Goal: Information Seeking & Learning: Learn about a topic

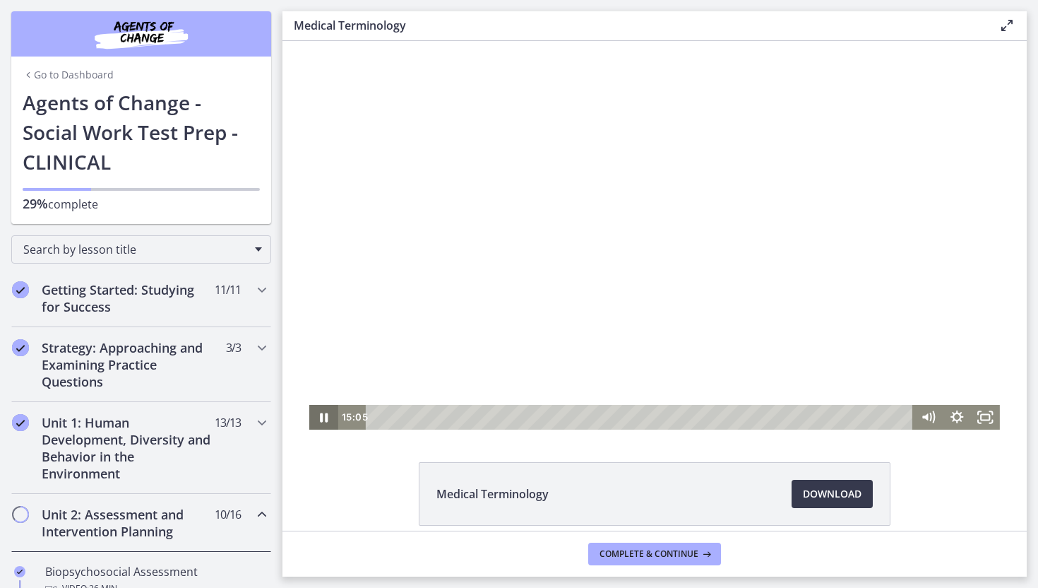
click at [323, 421] on icon "Pause" at bounding box center [323, 417] width 29 height 25
click at [318, 415] on icon "Play Video" at bounding box center [325, 416] width 29 height 25
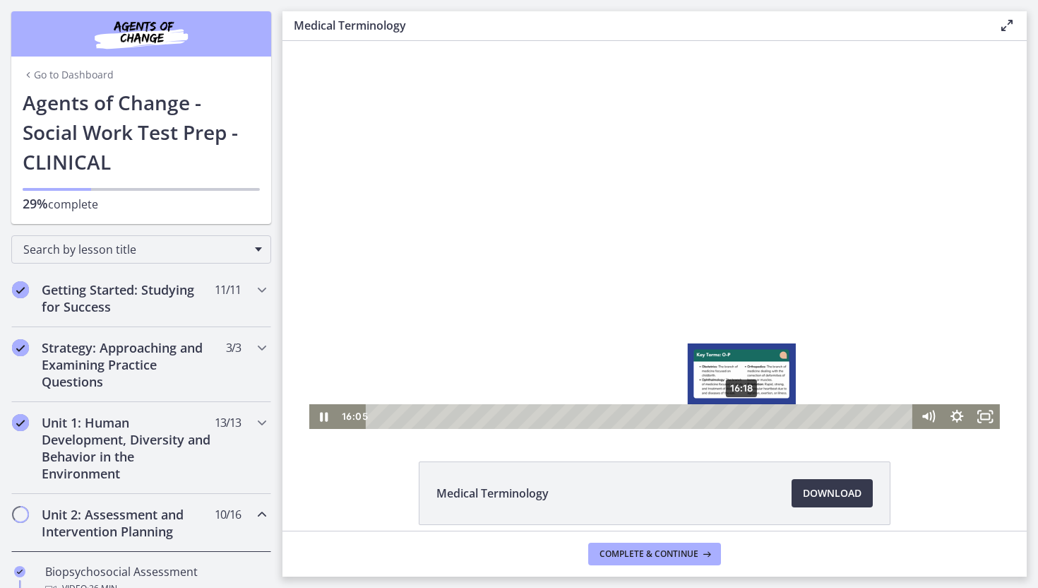
click at [742, 420] on div "16:18" at bounding box center [641, 416] width 530 height 25
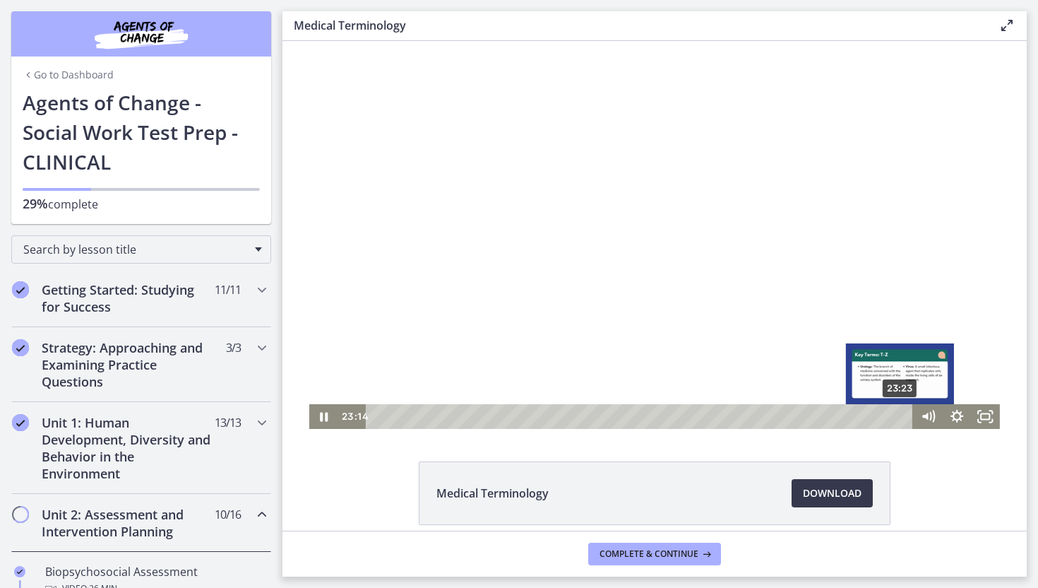
click at [901, 419] on div "23:23" at bounding box center [641, 416] width 530 height 25
click at [906, 419] on div "23:36" at bounding box center [641, 416] width 530 height 25
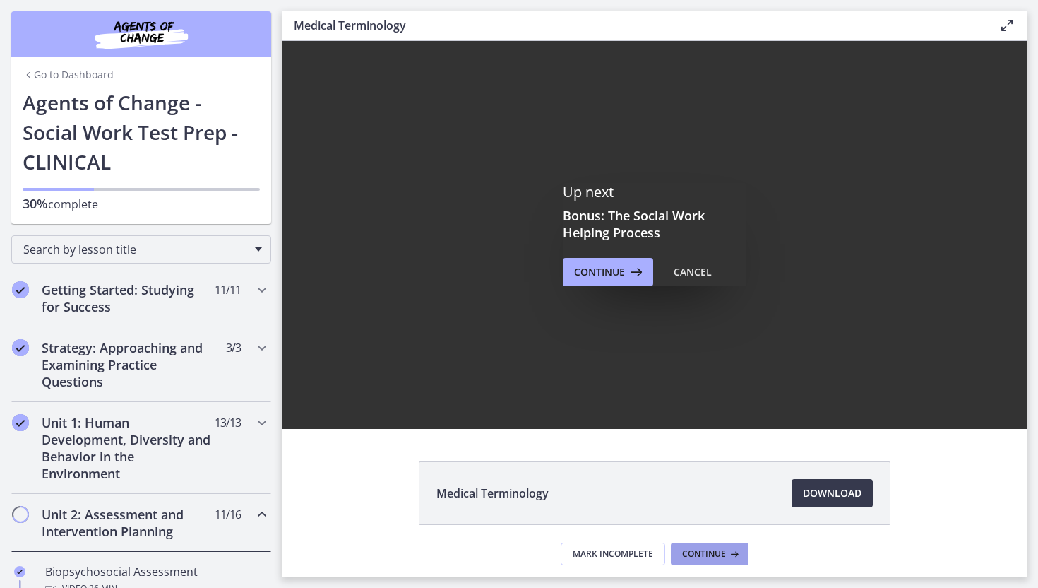
scroll to position [0, 0]
click at [683, 558] on span "Continue" at bounding box center [704, 553] width 44 height 11
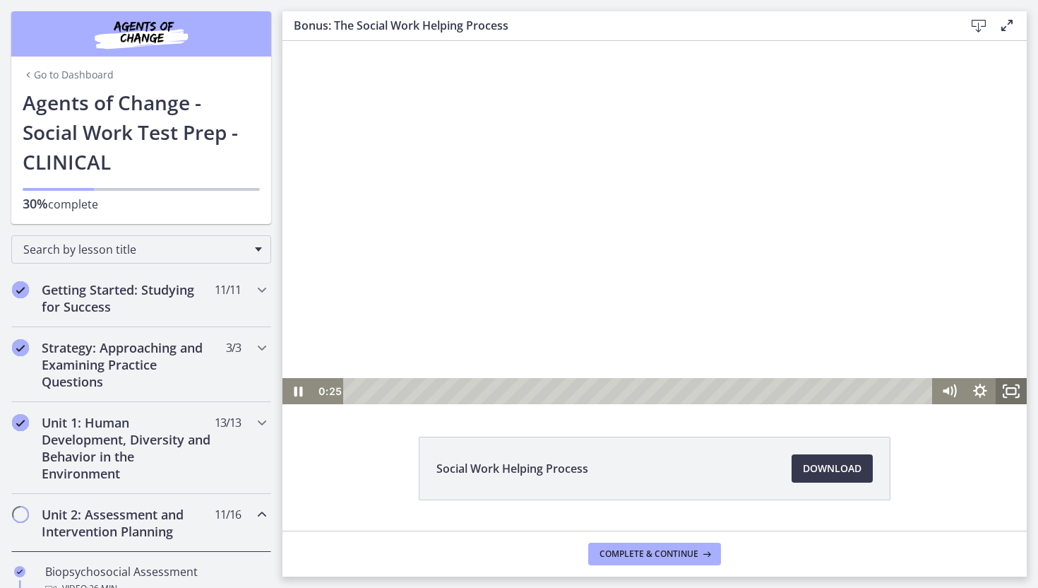
click at [1009, 393] on rect "Fullscreen" at bounding box center [1011, 391] width 9 height 6
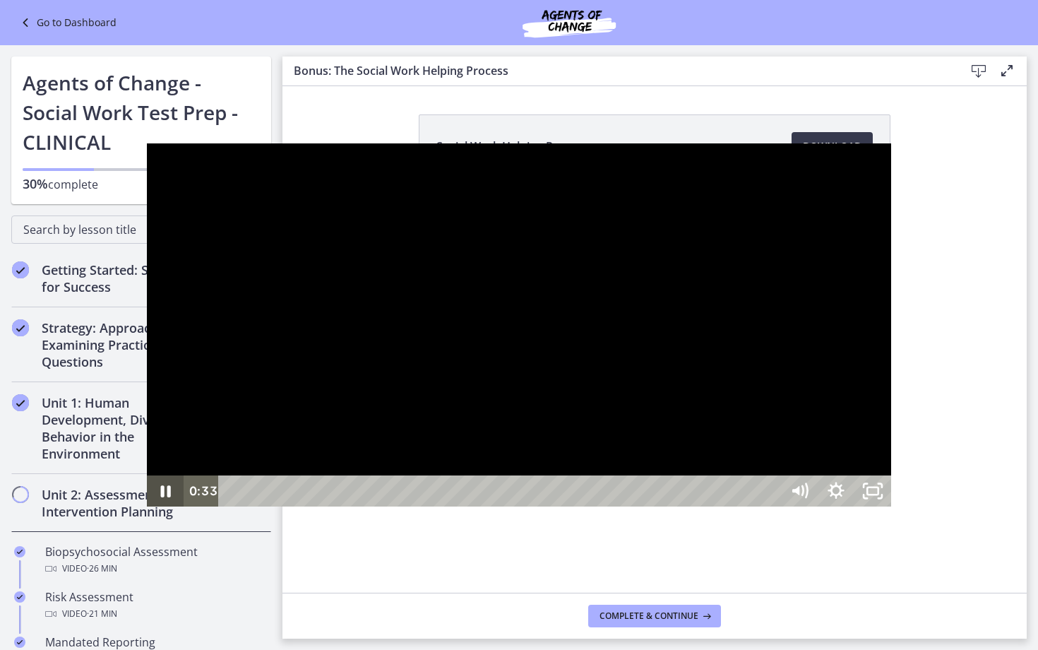
click at [161, 497] on icon "Pause" at bounding box center [166, 491] width 10 height 12
click at [145, 510] on icon "Play Video" at bounding box center [167, 490] width 44 height 37
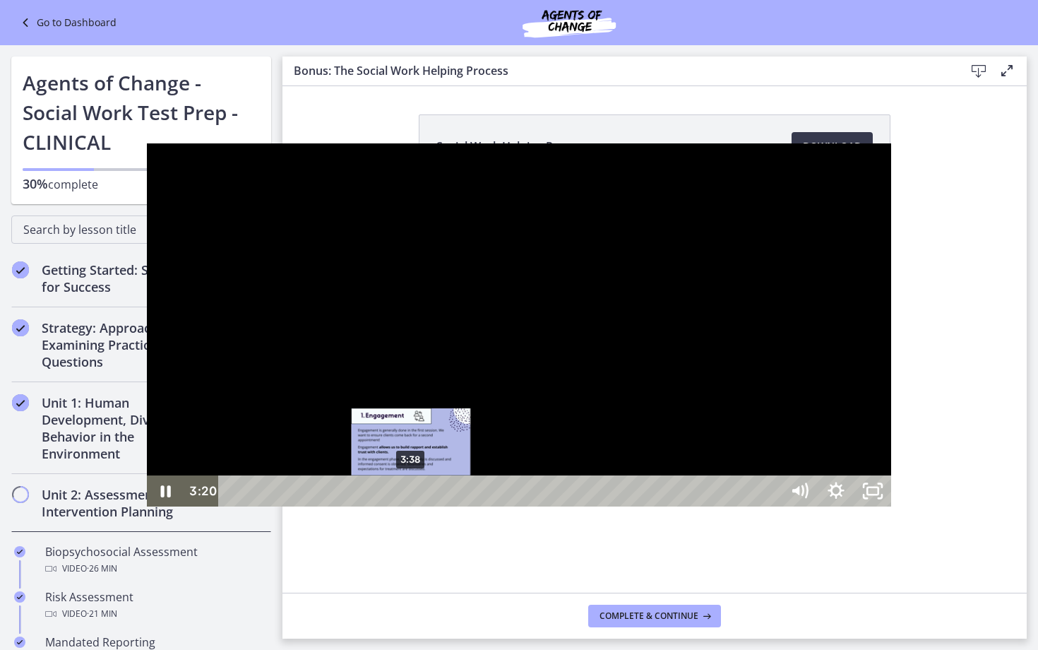
click at [265, 506] on div "3:38" at bounding box center [502, 490] width 540 height 31
click at [276, 506] on div "3:52" at bounding box center [502, 490] width 540 height 31
click at [424, 496] on div "Playbar" at bounding box center [429, 491] width 11 height 11
click at [428, 496] on div "Playbar" at bounding box center [433, 491] width 11 height 11
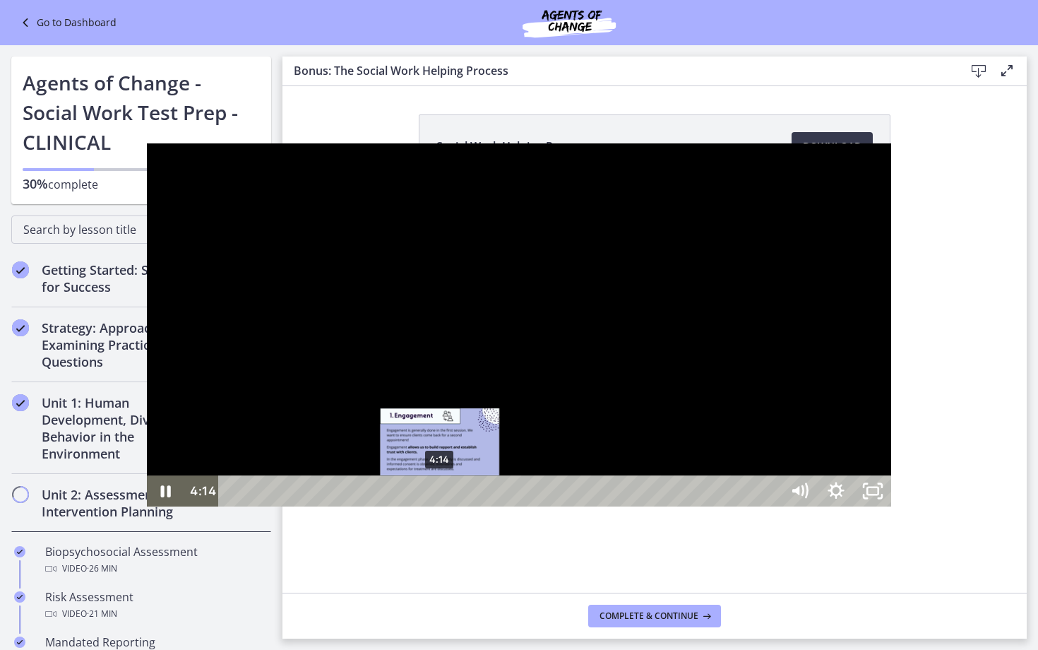
click at [294, 506] on div "4:14" at bounding box center [502, 490] width 540 height 31
click at [301, 506] on div "4:22" at bounding box center [502, 490] width 540 height 31
click at [309, 506] on div "4:33" at bounding box center [502, 490] width 540 height 31
click at [316, 506] on div "4:41" at bounding box center [502, 490] width 540 height 31
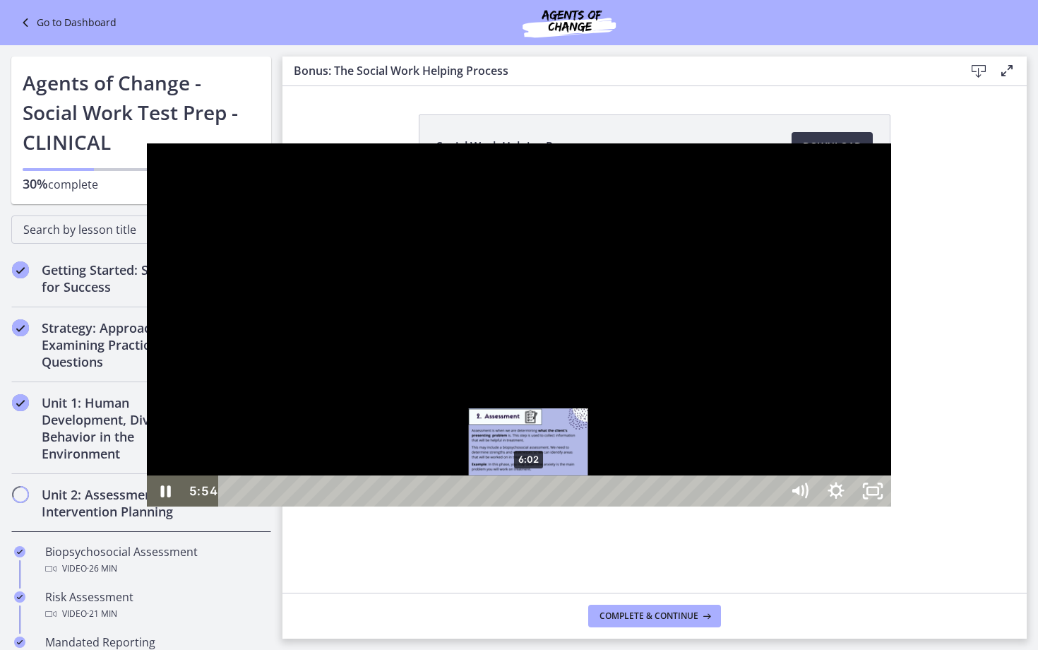
click at [383, 506] on div "6:02" at bounding box center [502, 490] width 540 height 31
click at [530, 496] on div "Playbar" at bounding box center [535, 491] width 11 height 11
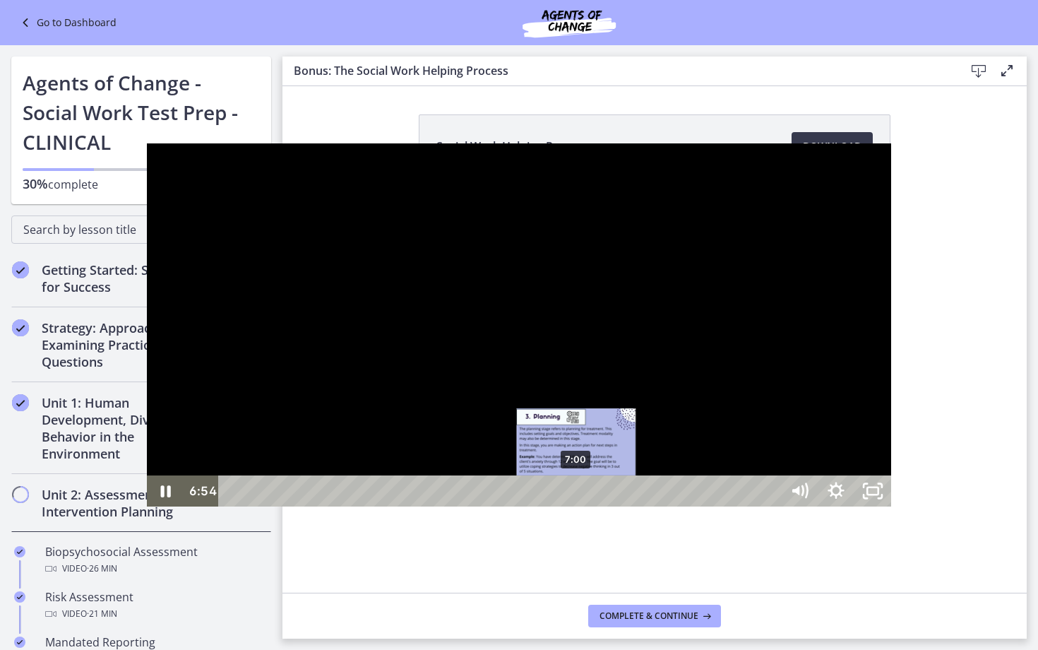
click at [430, 506] on div "7:00" at bounding box center [502, 490] width 540 height 31
click at [436, 506] on div "7:08" at bounding box center [502, 490] width 540 height 31
click at [582, 496] on div "Playbar" at bounding box center [587, 491] width 11 height 11
click at [447, 506] on div "7:21" at bounding box center [502, 490] width 540 height 31
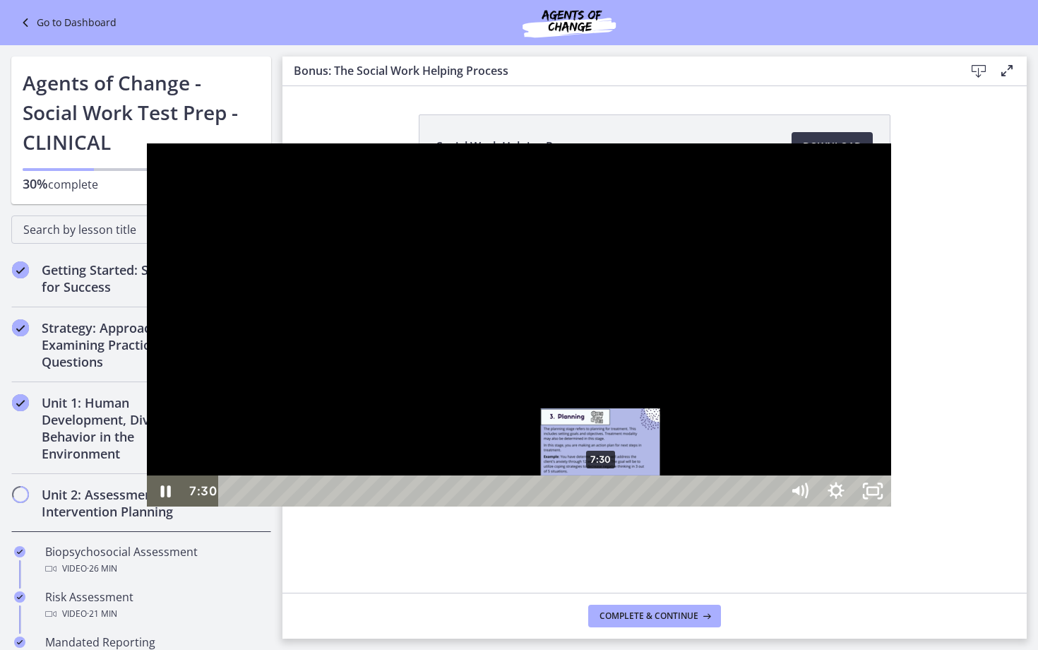
click at [455, 506] on div "7:30" at bounding box center [502, 490] width 540 height 31
click at [463, 506] on div "7:40" at bounding box center [502, 490] width 540 height 31
click at [470, 506] on div "7:48" at bounding box center [502, 490] width 540 height 31
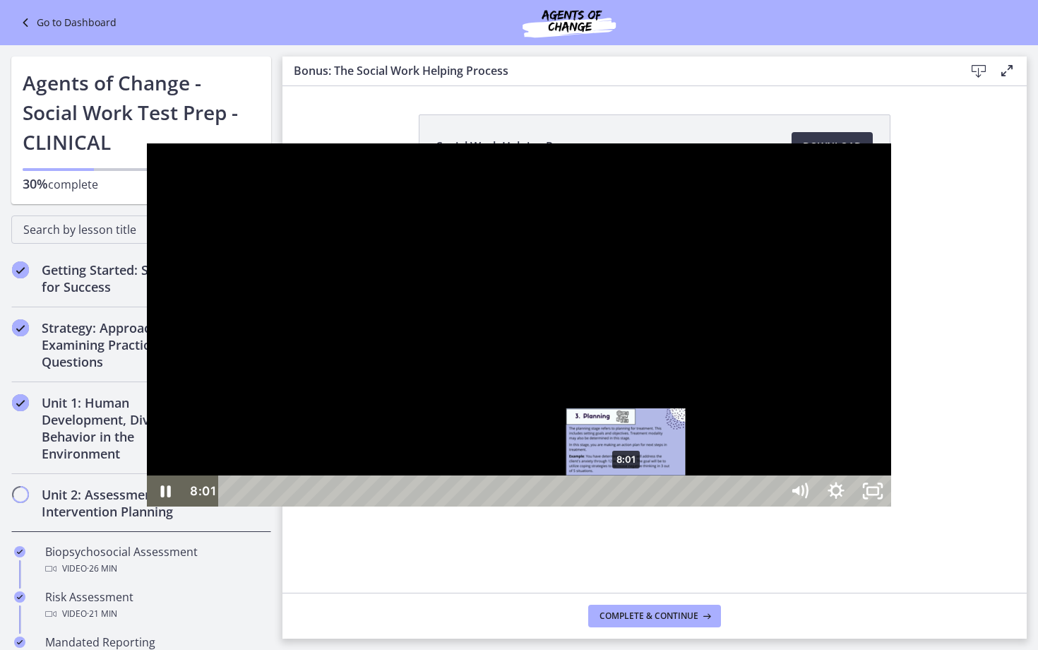
click at [480, 506] on div "8:01" at bounding box center [502, 490] width 540 height 31
click at [487, 506] on div "8:09" at bounding box center [502, 490] width 540 height 31
click at [499, 506] on div "8:23" at bounding box center [502, 490] width 540 height 31
click at [506, 506] on div "8:32" at bounding box center [502, 490] width 540 height 31
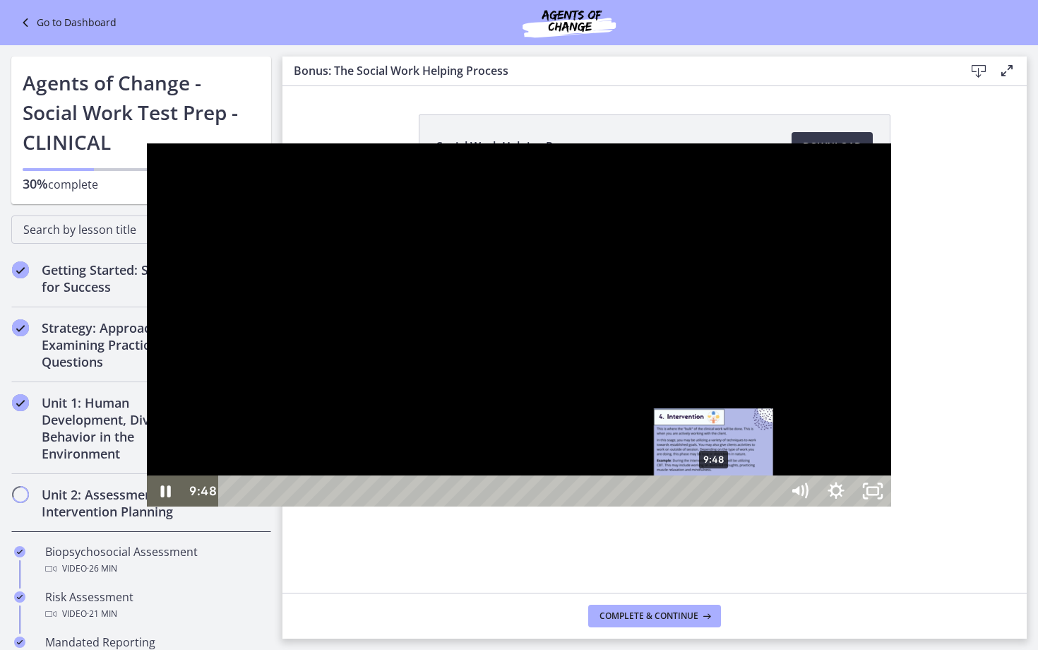
click at [568, 506] on div "9:48" at bounding box center [502, 490] width 540 height 31
click at [713, 496] on div "Playbar" at bounding box center [718, 491] width 11 height 11
click at [578, 506] on div "10:00" at bounding box center [502, 490] width 540 height 31
click at [585, 506] on div "10:09" at bounding box center [502, 490] width 540 height 31
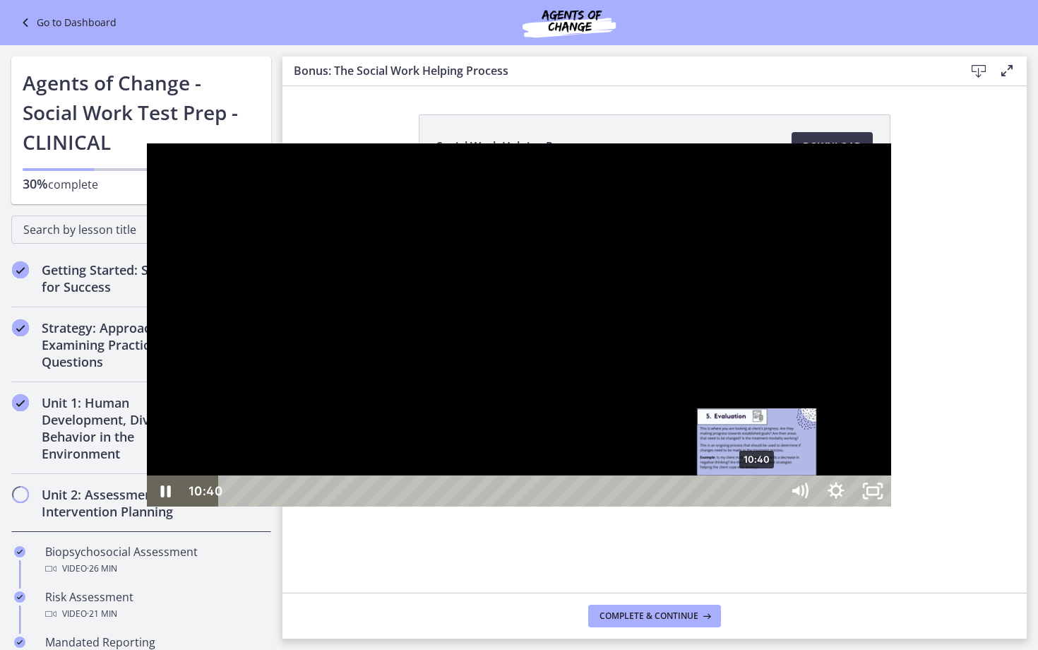
click at [611, 506] on div "10:40" at bounding box center [502, 490] width 540 height 31
click at [621, 506] on div "10:53" at bounding box center [502, 490] width 540 height 31
click at [627, 506] on div "11:00" at bounding box center [502, 490] width 540 height 31
click at [634, 506] on div "11:09" at bounding box center [502, 490] width 540 height 31
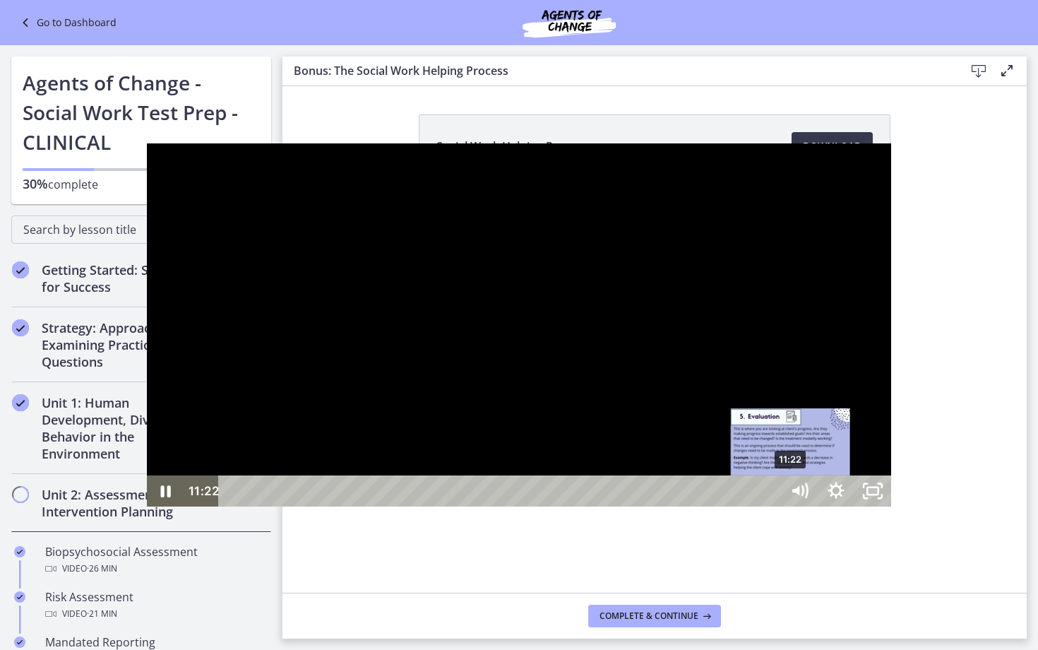
click at [645, 506] on div "11:22" at bounding box center [502, 490] width 540 height 31
click at [653, 506] on div "11:31" at bounding box center [502, 490] width 540 height 31
click at [798, 496] on div "Playbar" at bounding box center [803, 491] width 11 height 11
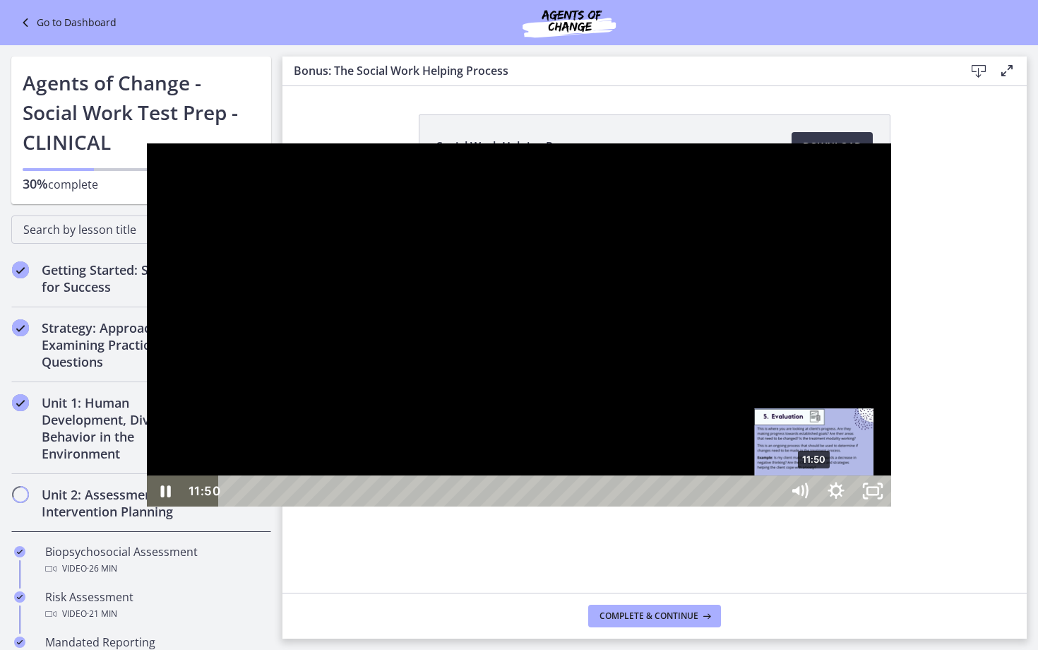
click at [668, 506] on div "11:50" at bounding box center [502, 490] width 540 height 31
click at [684, 506] on div "12:09" at bounding box center [502, 490] width 540 height 31
click at [692, 506] on div "12:20" at bounding box center [502, 490] width 540 height 31
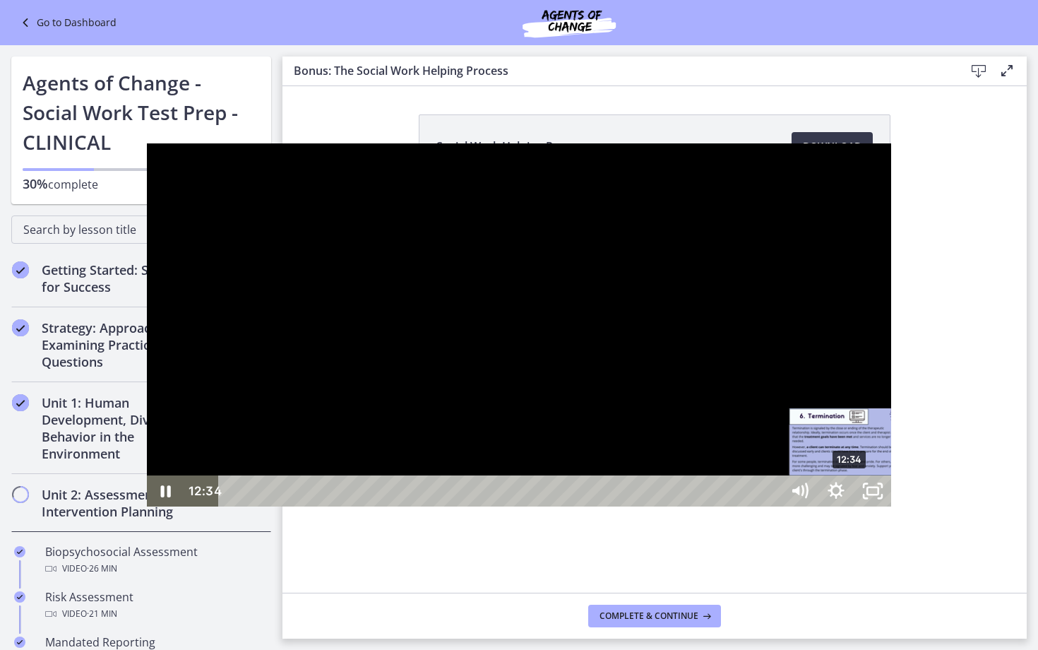
click at [704, 506] on div "12:34" at bounding box center [502, 490] width 540 height 31
click at [714, 506] on div "12:46" at bounding box center [502, 490] width 540 height 31
click at [724, 506] on div "12:58" at bounding box center [502, 490] width 540 height 31
click at [734, 506] on div "13:11" at bounding box center [502, 490] width 540 height 31
click at [744, 506] on div "13:22" at bounding box center [502, 490] width 540 height 31
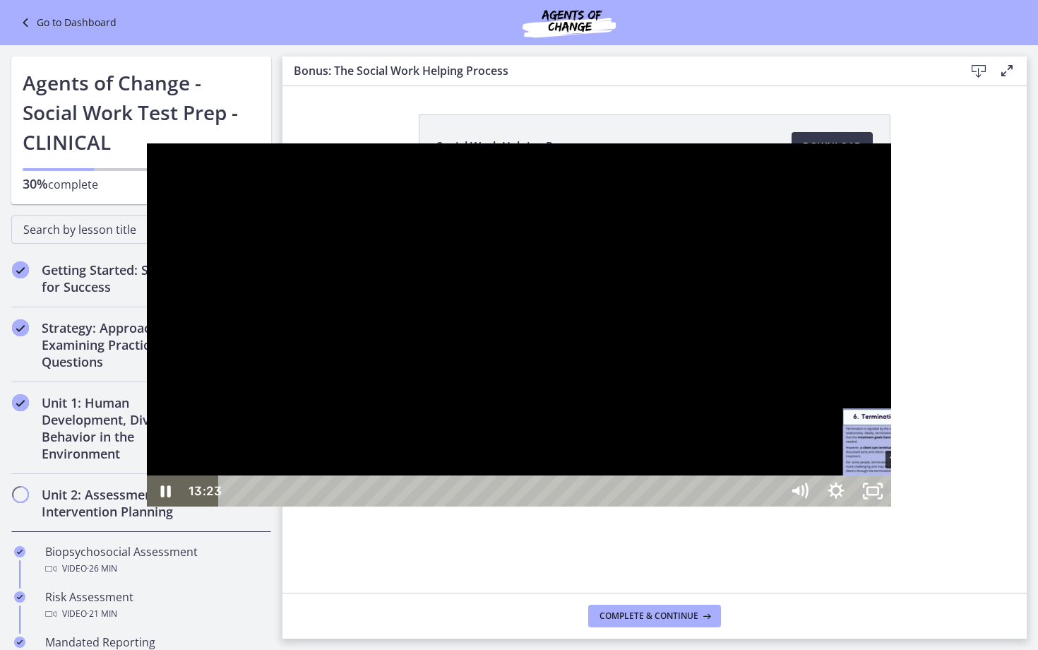
click at [758, 506] on div "13:40" at bounding box center [502, 490] width 540 height 31
click at [772, 506] on div "13:59" at bounding box center [502, 490] width 540 height 31
click at [772, 506] on div "14:19" at bounding box center [502, 490] width 540 height 31
click at [772, 506] on div "14:40" at bounding box center [502, 490] width 540 height 31
click at [772, 506] on div "15:03" at bounding box center [502, 490] width 540 height 31
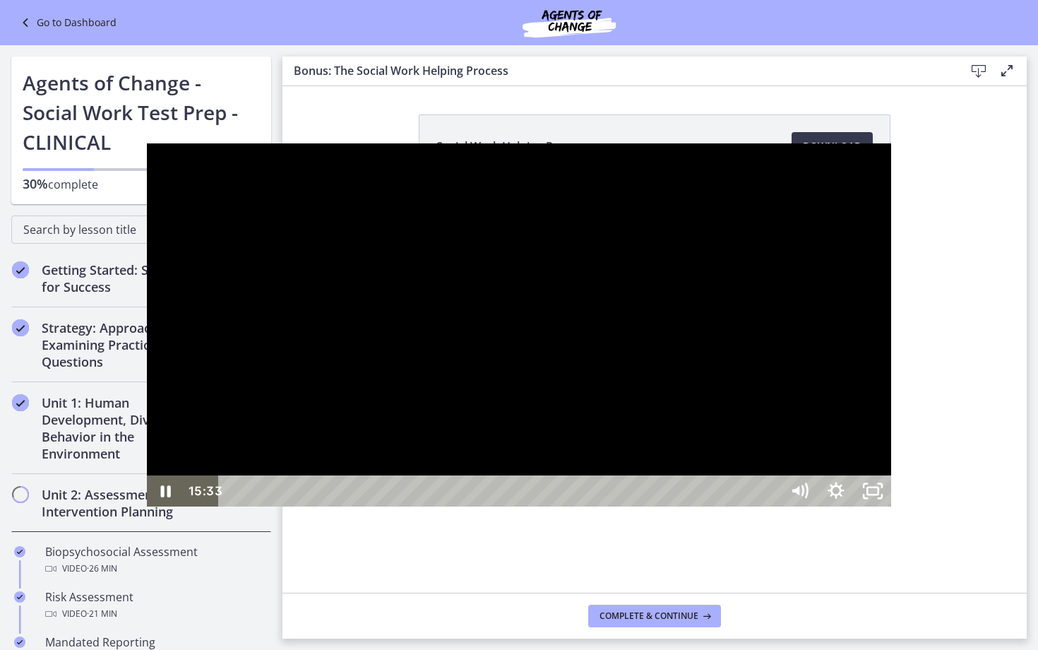
click at [772, 506] on div "15:33" at bounding box center [502, 490] width 540 height 31
click at [772, 506] on div "15:39" at bounding box center [502, 490] width 540 height 31
click at [772, 506] on div "15:46" at bounding box center [502, 490] width 540 height 31
click at [772, 506] on div "15:58" at bounding box center [502, 490] width 540 height 31
click at [772, 506] on div "16:10" at bounding box center [502, 490] width 540 height 31
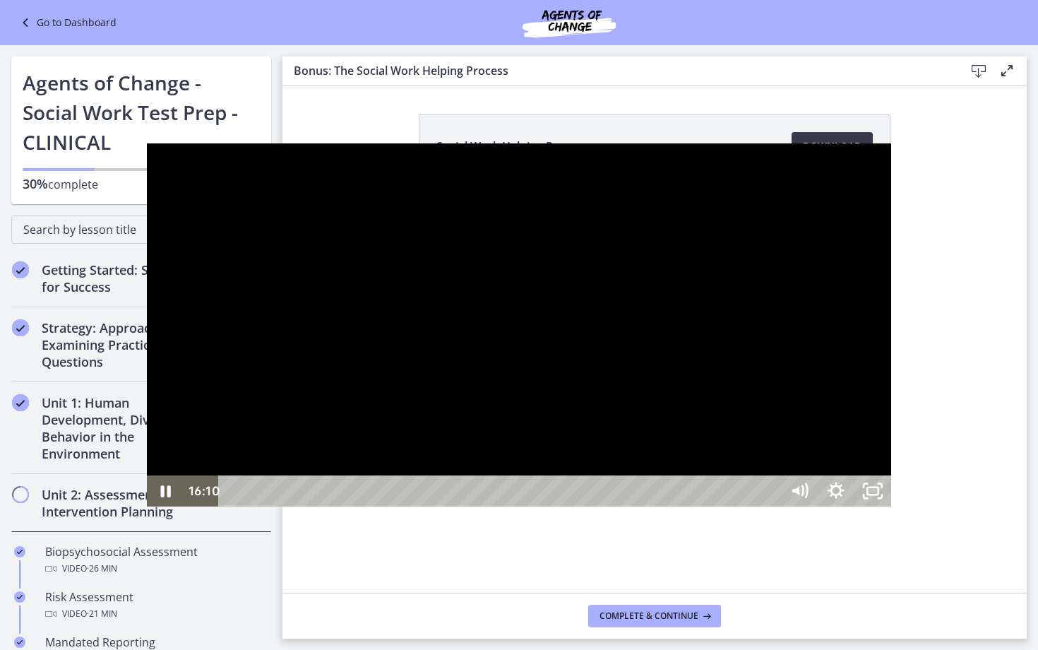
click at [772, 506] on div "16:26" at bounding box center [502, 490] width 540 height 31
click at [772, 506] on div "16:43" at bounding box center [502, 490] width 540 height 31
click at [772, 506] on div "16:56" at bounding box center [502, 490] width 540 height 31
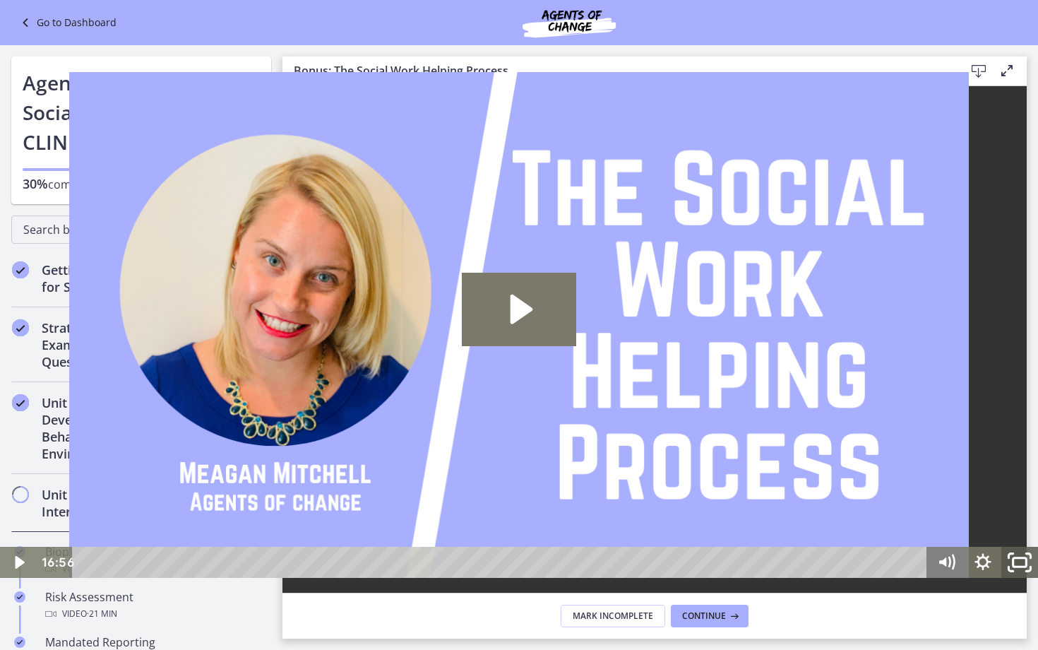
click at [1024, 559] on rect "Fullscreen" at bounding box center [1019, 562] width 13 height 8
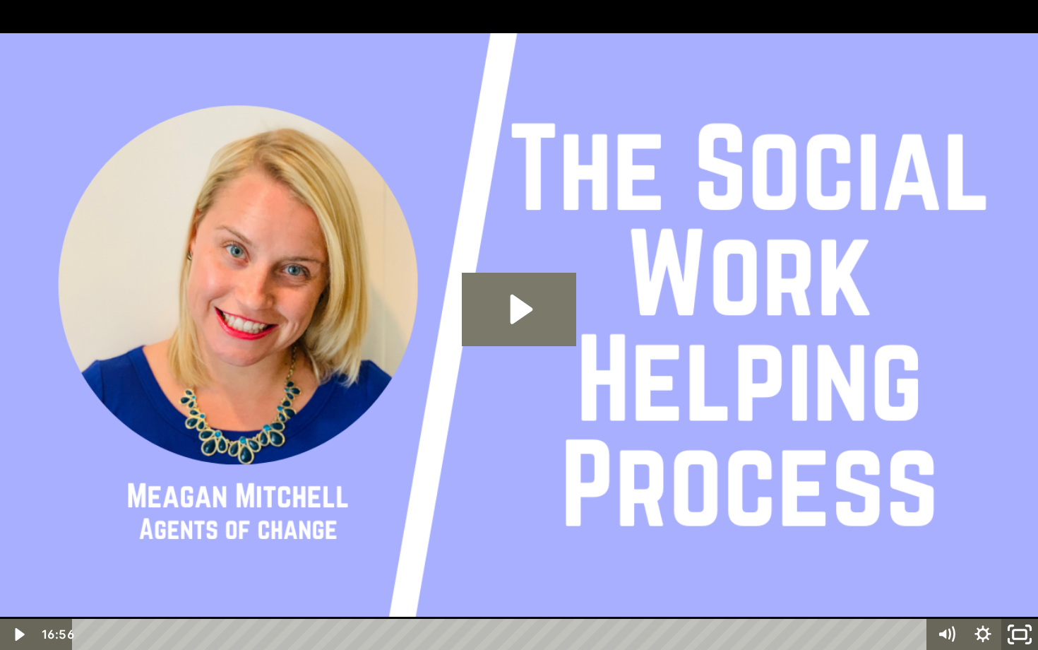
click at [1015, 587] on rect "Unfullscreen" at bounding box center [1019, 634] width 13 height 8
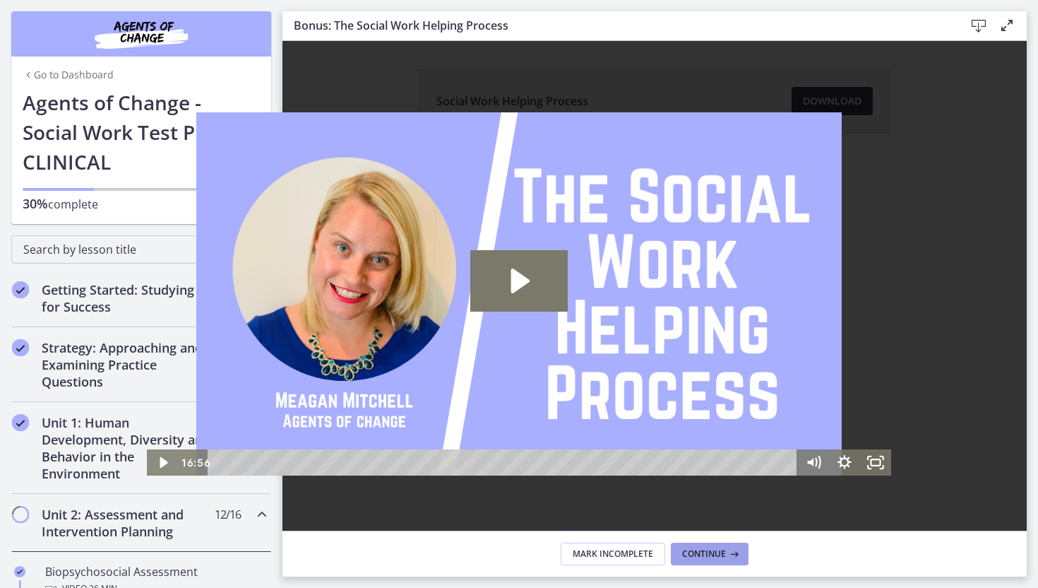
click at [701, 561] on button "Continue" at bounding box center [710, 553] width 78 height 23
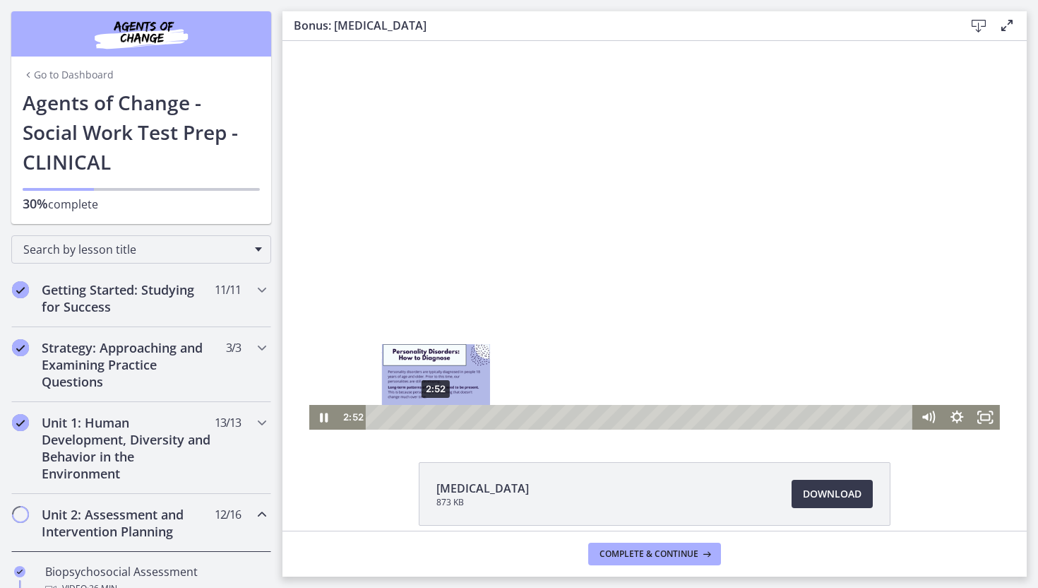
click at [436, 420] on div "2:52" at bounding box center [641, 417] width 530 height 25
click at [441, 420] on div "3:07" at bounding box center [641, 417] width 530 height 25
click at [448, 420] on div "3:27" at bounding box center [641, 417] width 530 height 25
click at [452, 420] on div "3:39" at bounding box center [641, 417] width 530 height 25
click at [429, 419] on div "2:32" at bounding box center [641, 417] width 530 height 25
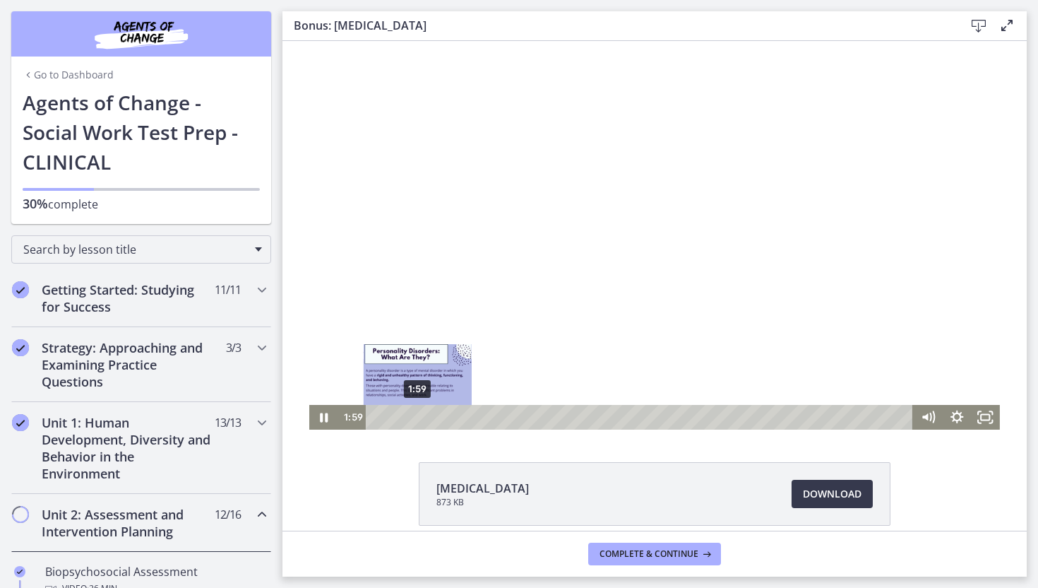
click at [417, 420] on div "1:59" at bounding box center [641, 417] width 530 height 25
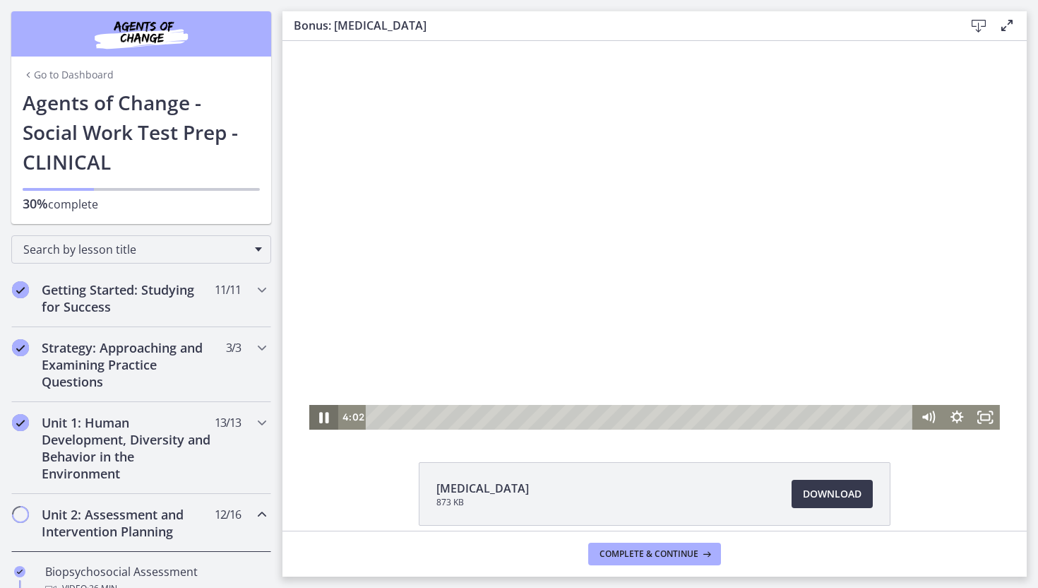
click at [328, 416] on icon "Pause" at bounding box center [324, 417] width 35 height 30
click at [328, 416] on icon "Play Video" at bounding box center [325, 417] width 29 height 25
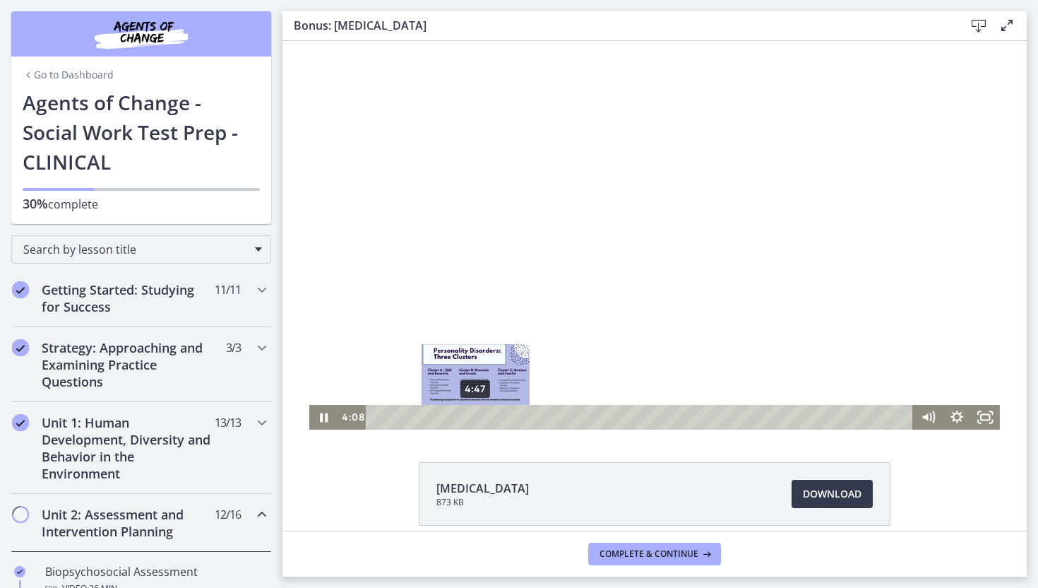
click at [475, 413] on div "4:47" at bounding box center [641, 417] width 530 height 25
click at [485, 414] on div "5:16" at bounding box center [641, 417] width 530 height 25
click at [496, 417] on div "5:47" at bounding box center [641, 417] width 530 height 25
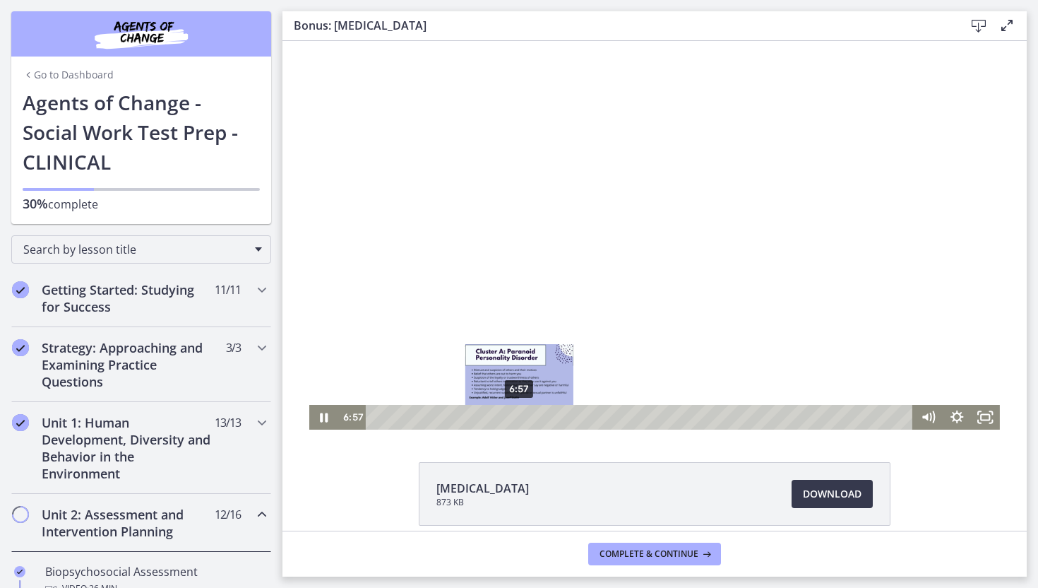
click at [520, 414] on div "6:57" at bounding box center [641, 417] width 530 height 25
click at [536, 419] on div "7:44" at bounding box center [641, 417] width 530 height 25
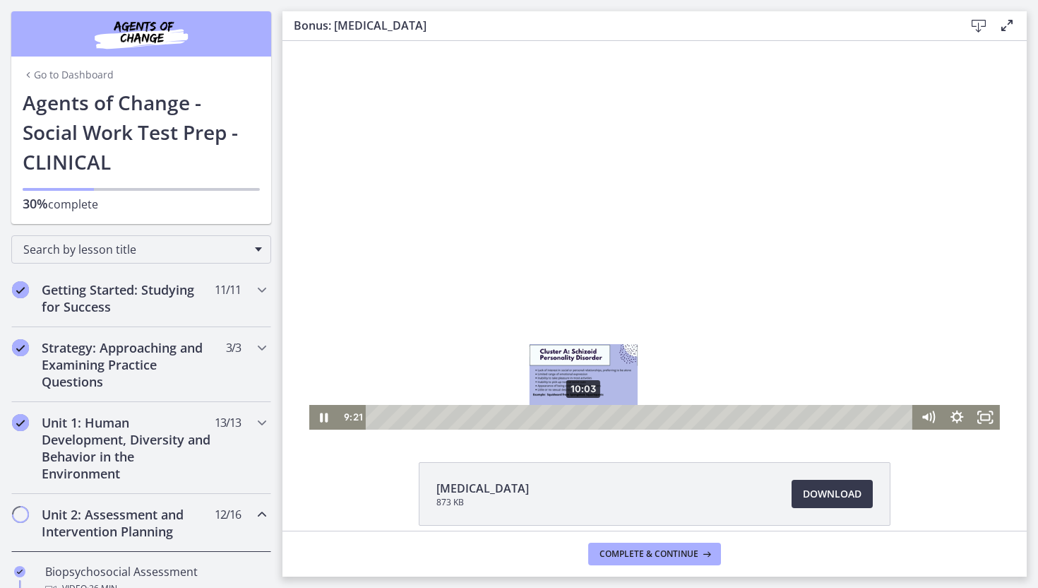
click at [584, 417] on div "10:03" at bounding box center [641, 417] width 530 height 25
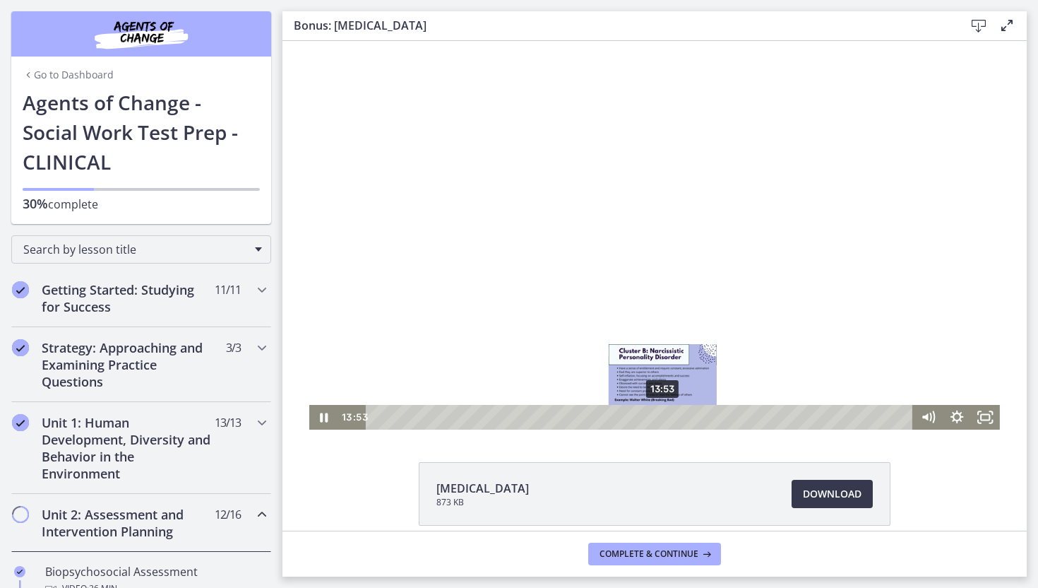
click at [663, 418] on div "13:53" at bounding box center [641, 417] width 530 height 25
click at [669, 420] on div "14:10" at bounding box center [641, 417] width 530 height 25
click at [674, 420] on div "14:26" at bounding box center [641, 417] width 530 height 25
click at [682, 420] on div "14:47" at bounding box center [641, 417] width 530 height 25
click at [689, 420] on div "15:07" at bounding box center [641, 417] width 530 height 25
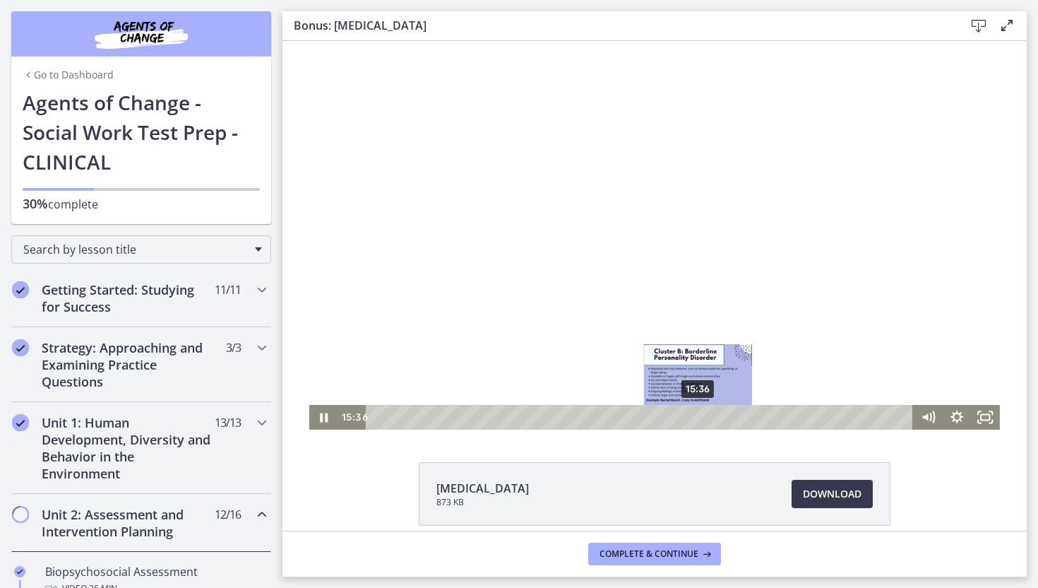
click at [698, 420] on div "15:36" at bounding box center [641, 417] width 530 height 25
click at [710, 420] on div "16:09" at bounding box center [641, 417] width 530 height 25
click at [716, 420] on div "16:27" at bounding box center [641, 417] width 530 height 25
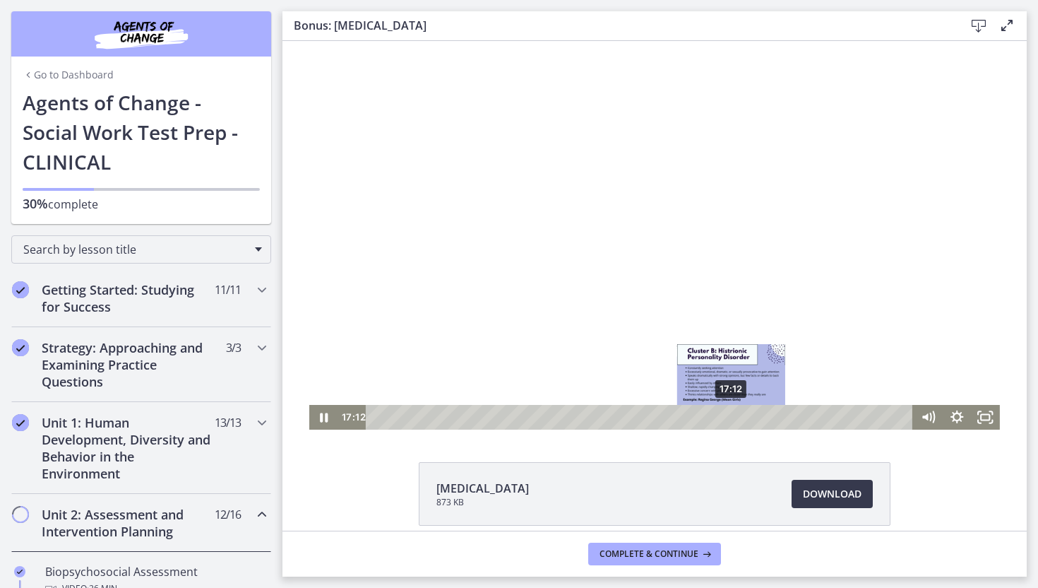
click at [732, 420] on div "17:12" at bounding box center [641, 417] width 530 height 25
click at [744, 416] on div "17:47" at bounding box center [641, 417] width 530 height 25
click at [747, 417] on div "17:58" at bounding box center [641, 417] width 530 height 25
click at [753, 417] on div "18:14" at bounding box center [641, 417] width 530 height 25
click at [761, 418] on div "18:39" at bounding box center [641, 417] width 530 height 25
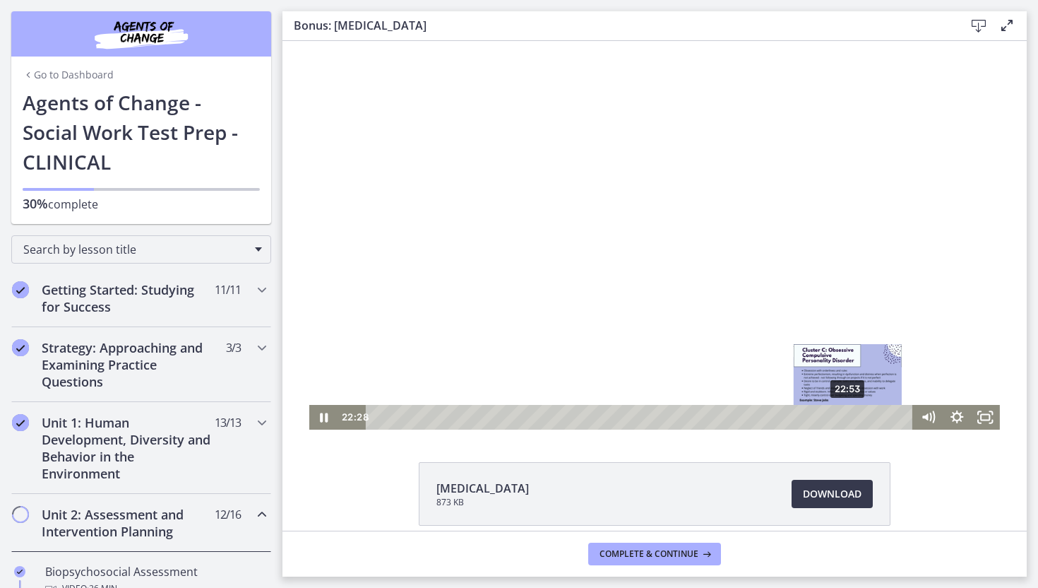
click at [849, 418] on div "22:53" at bounding box center [641, 417] width 530 height 25
click at [859, 419] on div "23:22" at bounding box center [641, 417] width 530 height 25
click at [868, 419] on div "23:49" at bounding box center [641, 417] width 530 height 25
click at [872, 418] on div "24:01" at bounding box center [641, 417] width 530 height 25
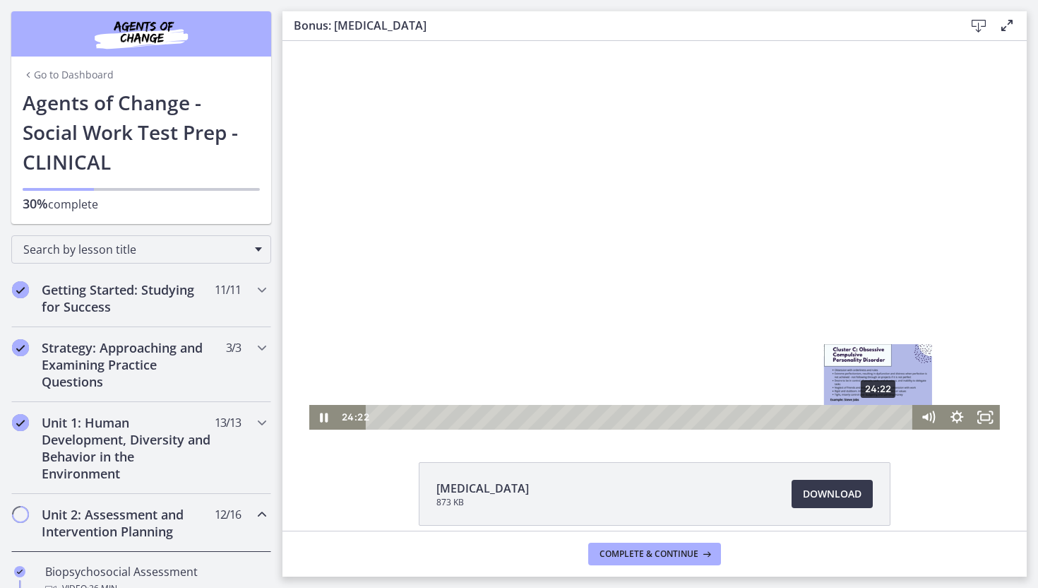
click at [879, 419] on div "24:22" at bounding box center [641, 417] width 530 height 25
click at [892, 419] on div "24:59" at bounding box center [641, 417] width 530 height 25
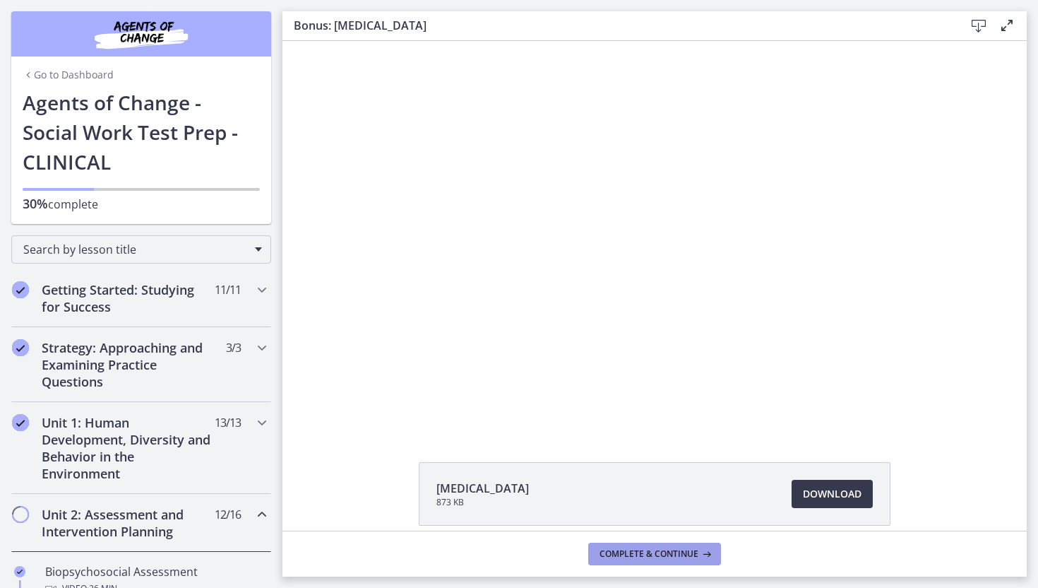
click at [677, 559] on button "Complete & continue" at bounding box center [654, 553] width 133 height 23
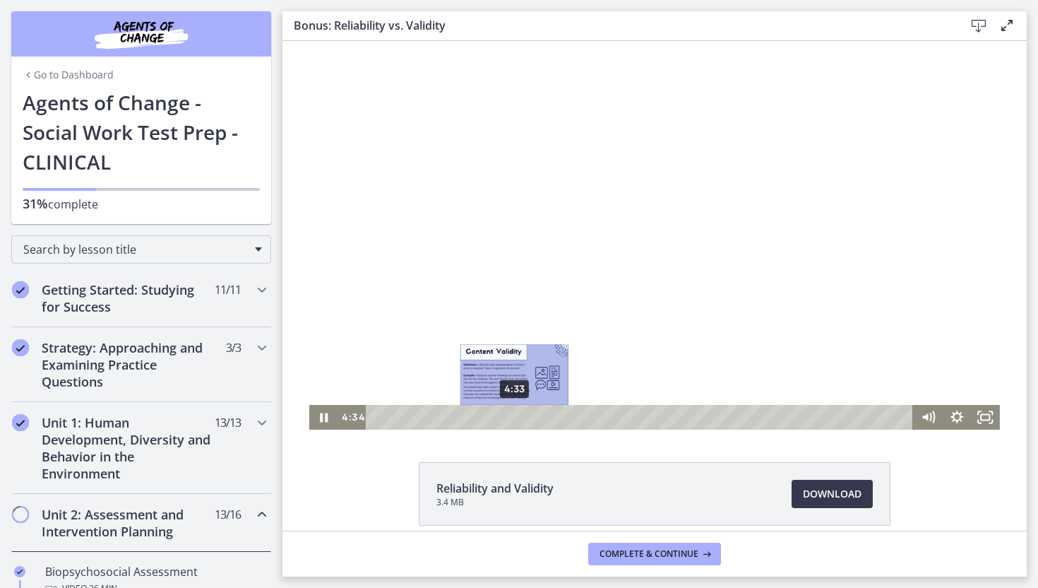
click at [515, 417] on div "4:33" at bounding box center [641, 417] width 530 height 25
click at [523, 420] on div "4:49" at bounding box center [641, 417] width 530 height 25
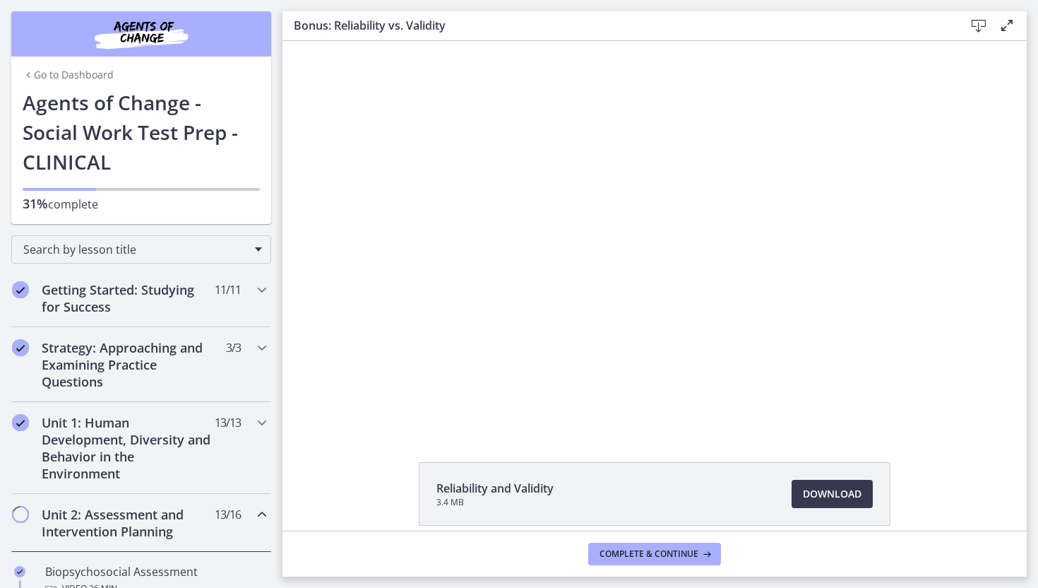
click at [742, 430] on div "Reliability and Validity 3.4 MB Download Opens in a new window" at bounding box center [654, 285] width 744 height 489
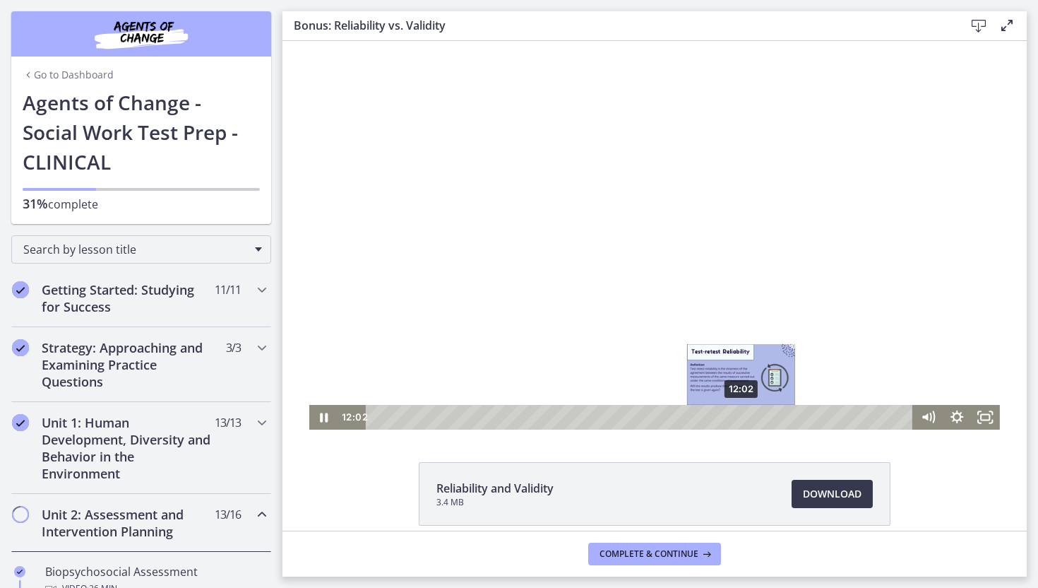
click at [742, 420] on div "12:02" at bounding box center [641, 417] width 530 height 25
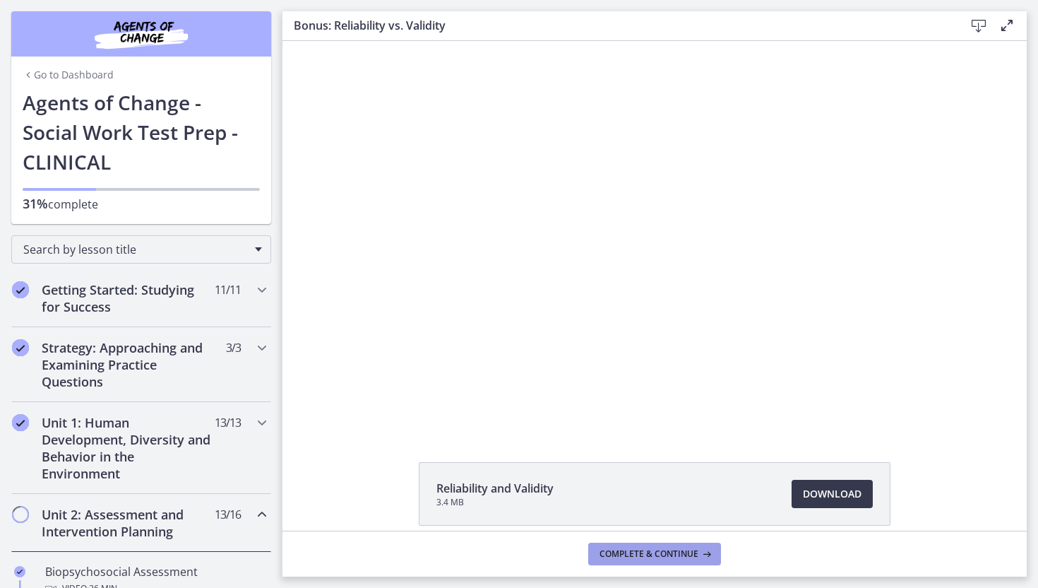
click at [681, 555] on span "Complete & continue" at bounding box center [649, 553] width 99 height 11
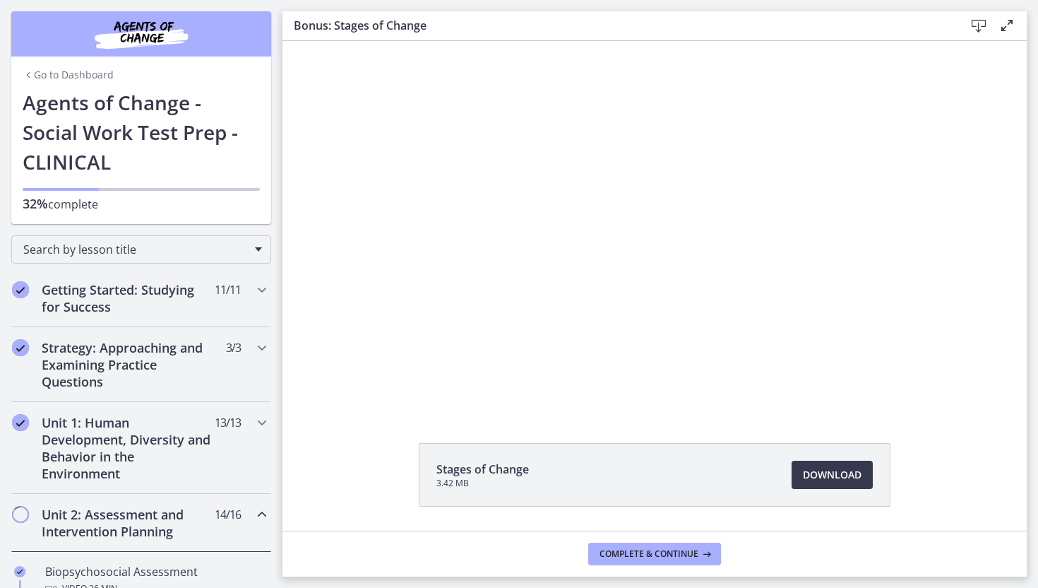
scroll to position [20, 0]
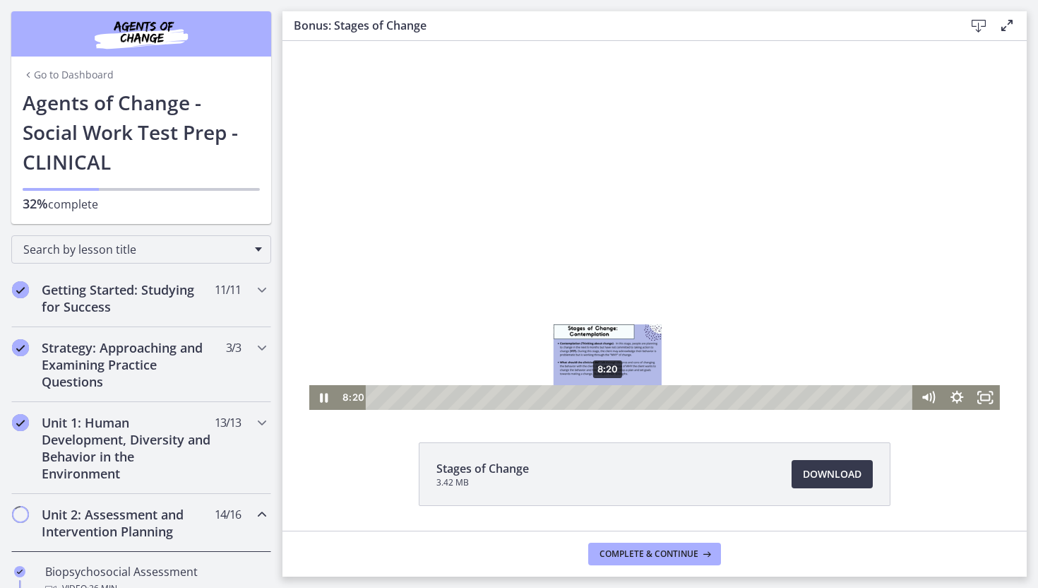
click at [608, 400] on div "8:20" at bounding box center [641, 397] width 530 height 25
click at [613, 400] on div "8:30" at bounding box center [641, 397] width 530 height 25
click at [617, 400] on div "8:39" at bounding box center [641, 397] width 530 height 25
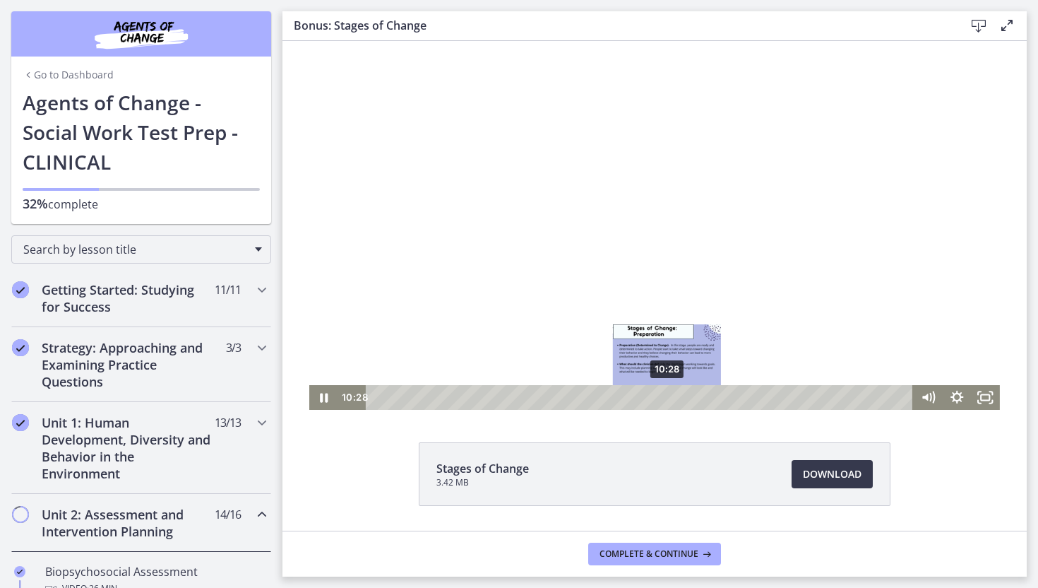
click at [667, 399] on div "10:28" at bounding box center [641, 397] width 530 height 25
click at [673, 400] on div "10:40" at bounding box center [641, 397] width 530 height 25
click at [688, 399] on div "11:12" at bounding box center [641, 397] width 530 height 25
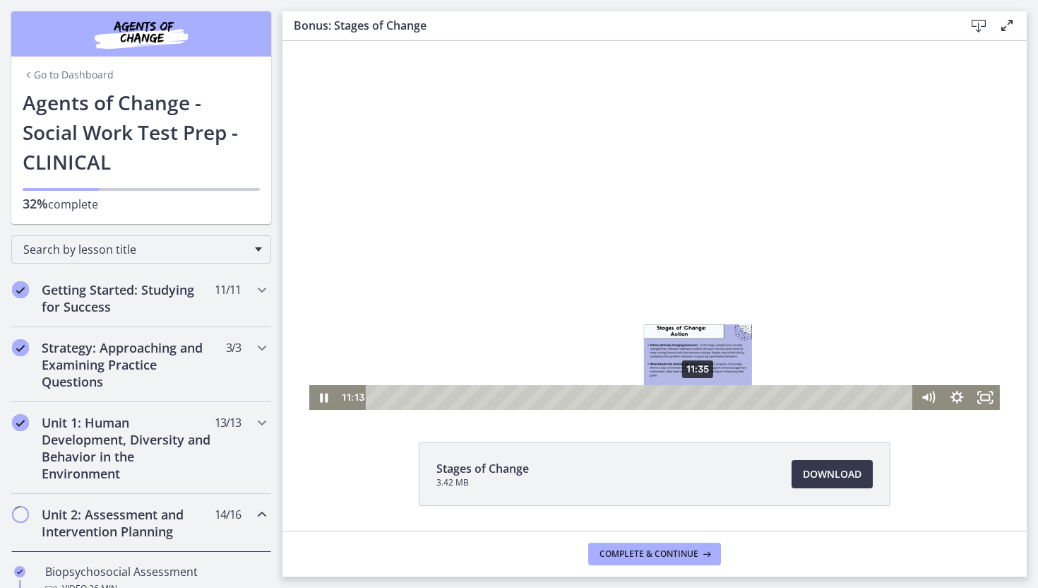
click at [698, 399] on div "11:35" at bounding box center [641, 397] width 530 height 25
click at [708, 398] on div "11:56" at bounding box center [641, 397] width 530 height 25
click at [718, 398] on div "12:16" at bounding box center [641, 397] width 530 height 25
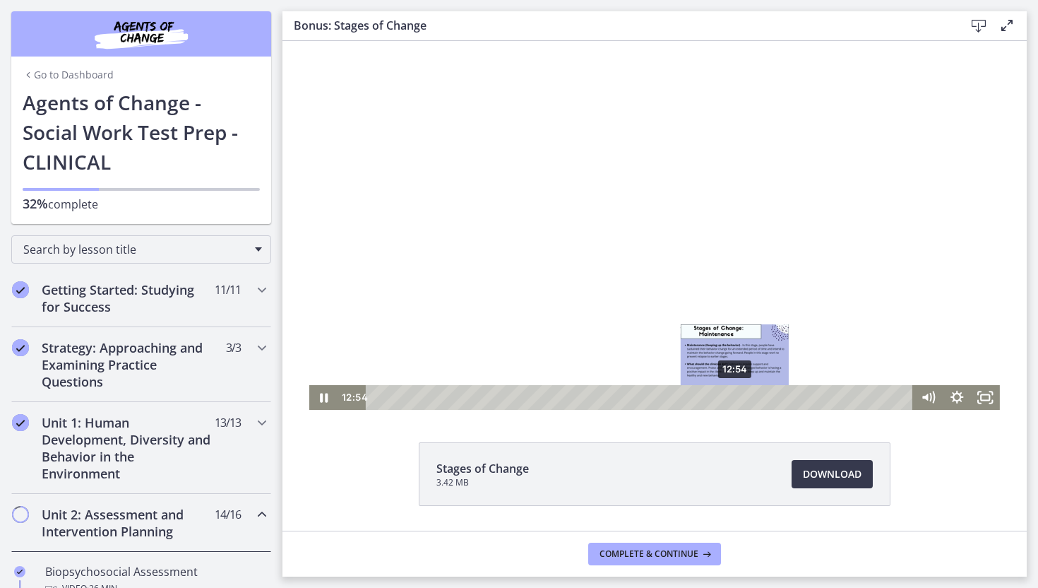
click at [735, 398] on div "12:54" at bounding box center [641, 397] width 530 height 25
click at [744, 400] on div "13:14" at bounding box center [641, 397] width 530 height 25
click at [762, 398] on div "13:52" at bounding box center [641, 397] width 530 height 25
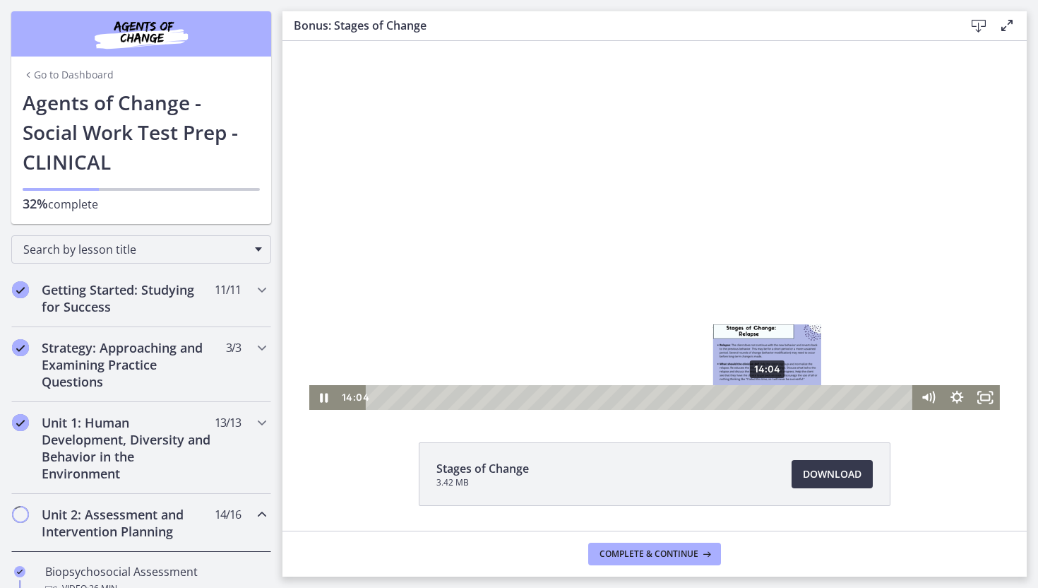
click at [768, 398] on div "14:04" at bounding box center [641, 397] width 530 height 25
click at [778, 396] on div "14:25" at bounding box center [641, 397] width 530 height 25
click at [787, 399] on div "14:45" at bounding box center [641, 397] width 530 height 25
click at [792, 398] on div "14:56" at bounding box center [641, 397] width 530 height 25
click at [800, 398] on div "15:14" at bounding box center [641, 397] width 530 height 25
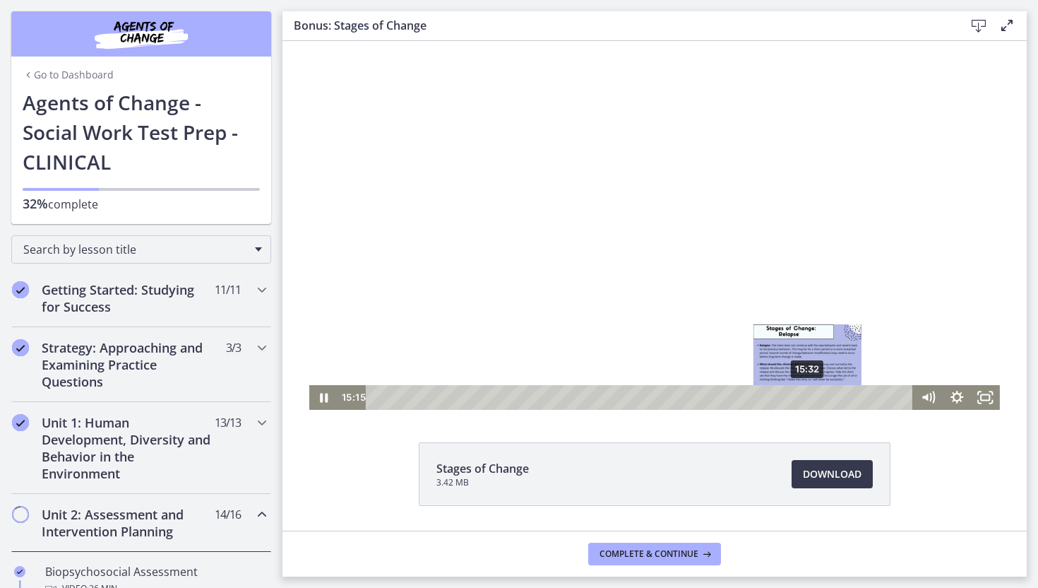
click at [809, 398] on div "15:32" at bounding box center [641, 397] width 530 height 25
click at [819, 398] on div "15:54" at bounding box center [641, 397] width 530 height 25
click at [828, 398] on div "16:13" at bounding box center [641, 397] width 530 height 25
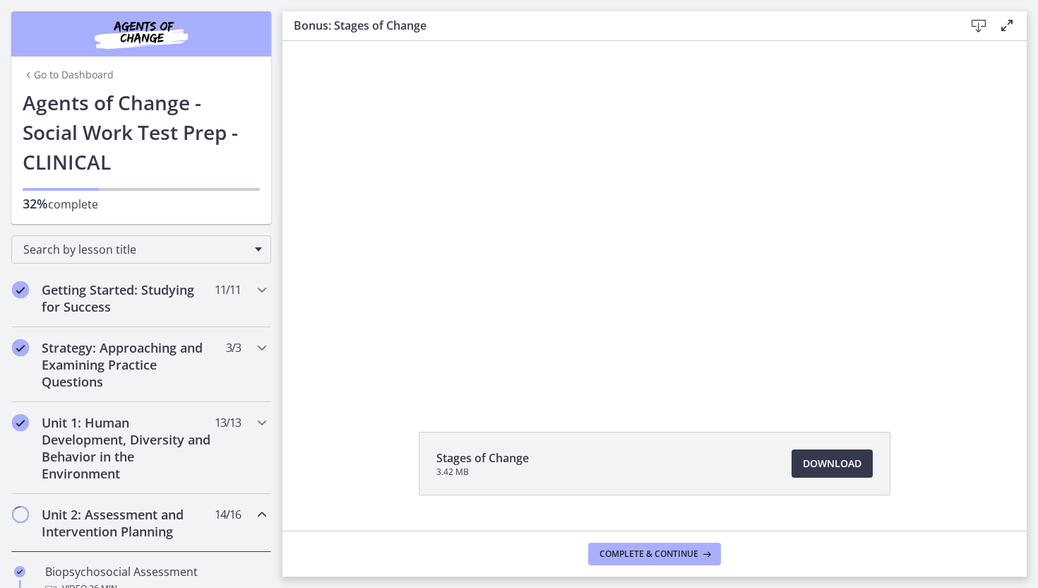
scroll to position [36, 0]
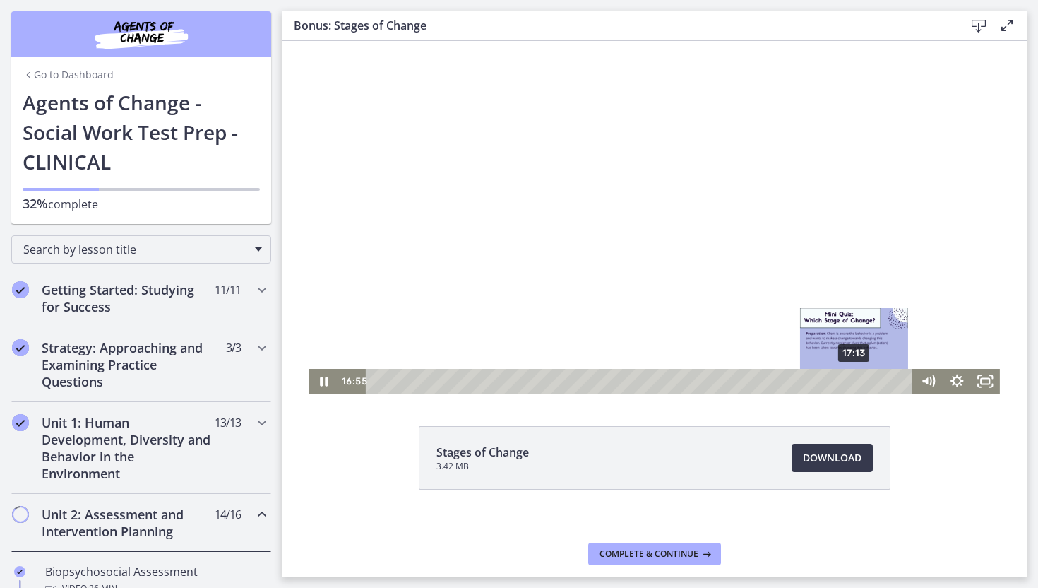
click at [855, 384] on div "17:13" at bounding box center [641, 381] width 530 height 25
click at [869, 383] on div "17:43" at bounding box center [641, 381] width 530 height 25
click at [878, 383] on div "18:02" at bounding box center [641, 381] width 530 height 25
click at [887, 381] on div "18:21" at bounding box center [641, 381] width 530 height 25
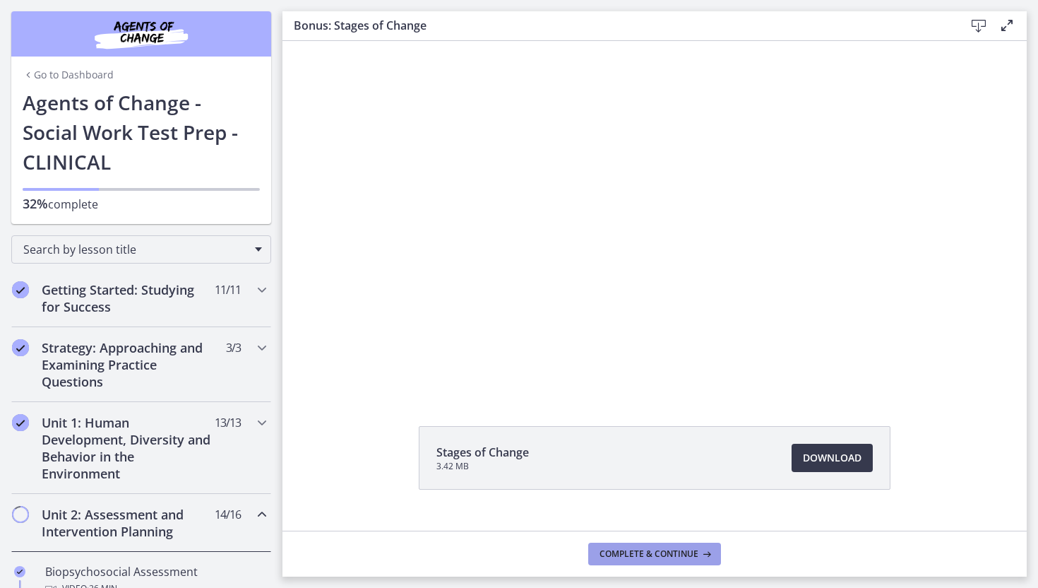
click at [674, 554] on span "Complete & continue" at bounding box center [649, 553] width 99 height 11
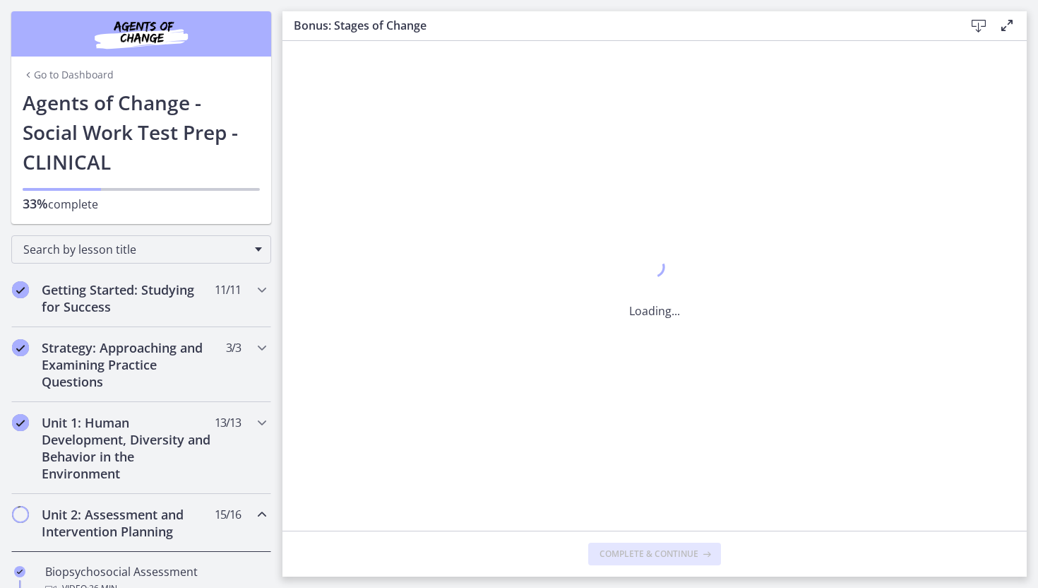
scroll to position [0, 0]
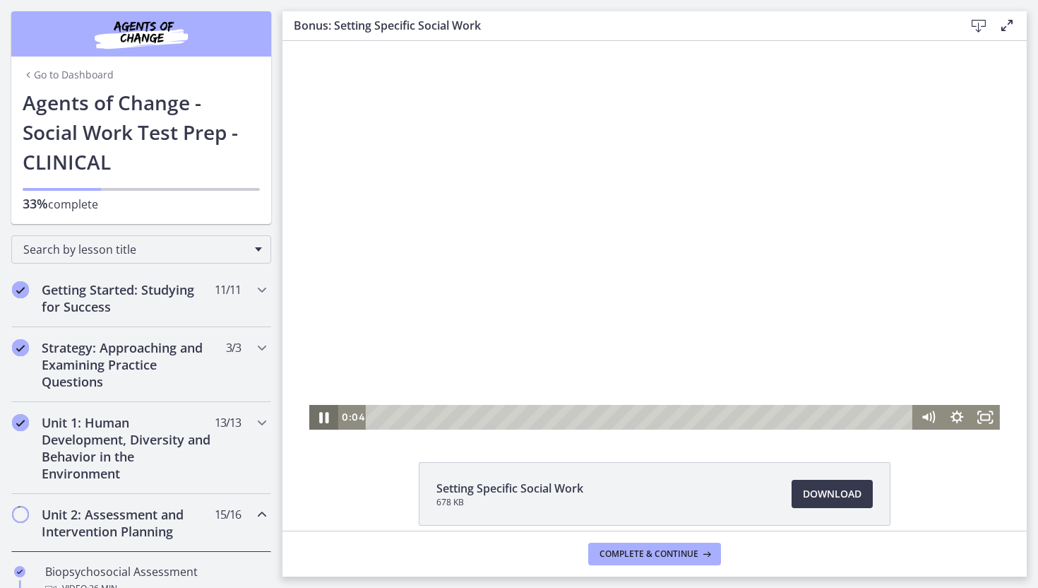
click at [319, 419] on icon "Pause" at bounding box center [324, 417] width 35 height 30
